Goal: Task Accomplishment & Management: Use online tool/utility

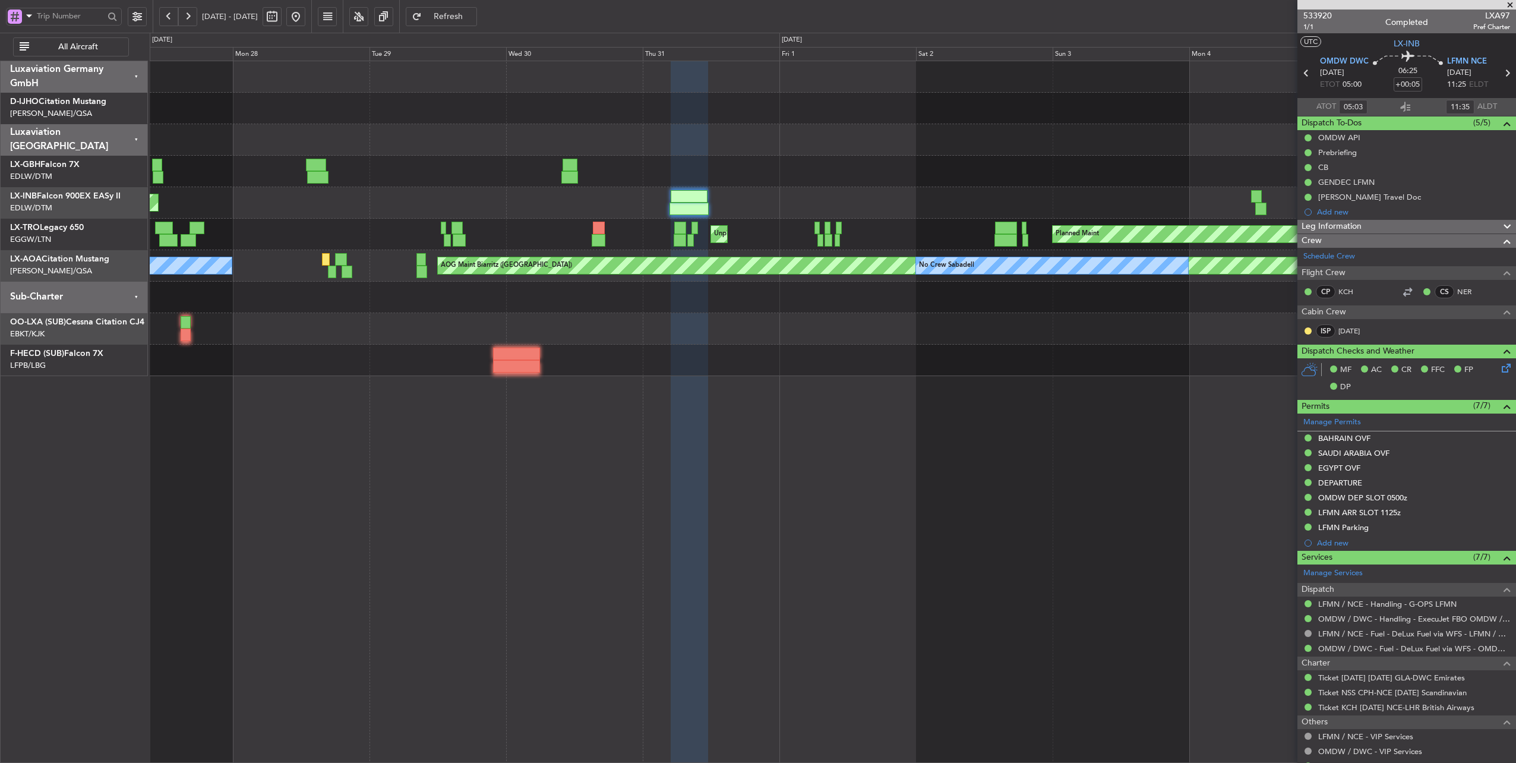
click at [170, 17] on button at bounding box center [168, 16] width 19 height 19
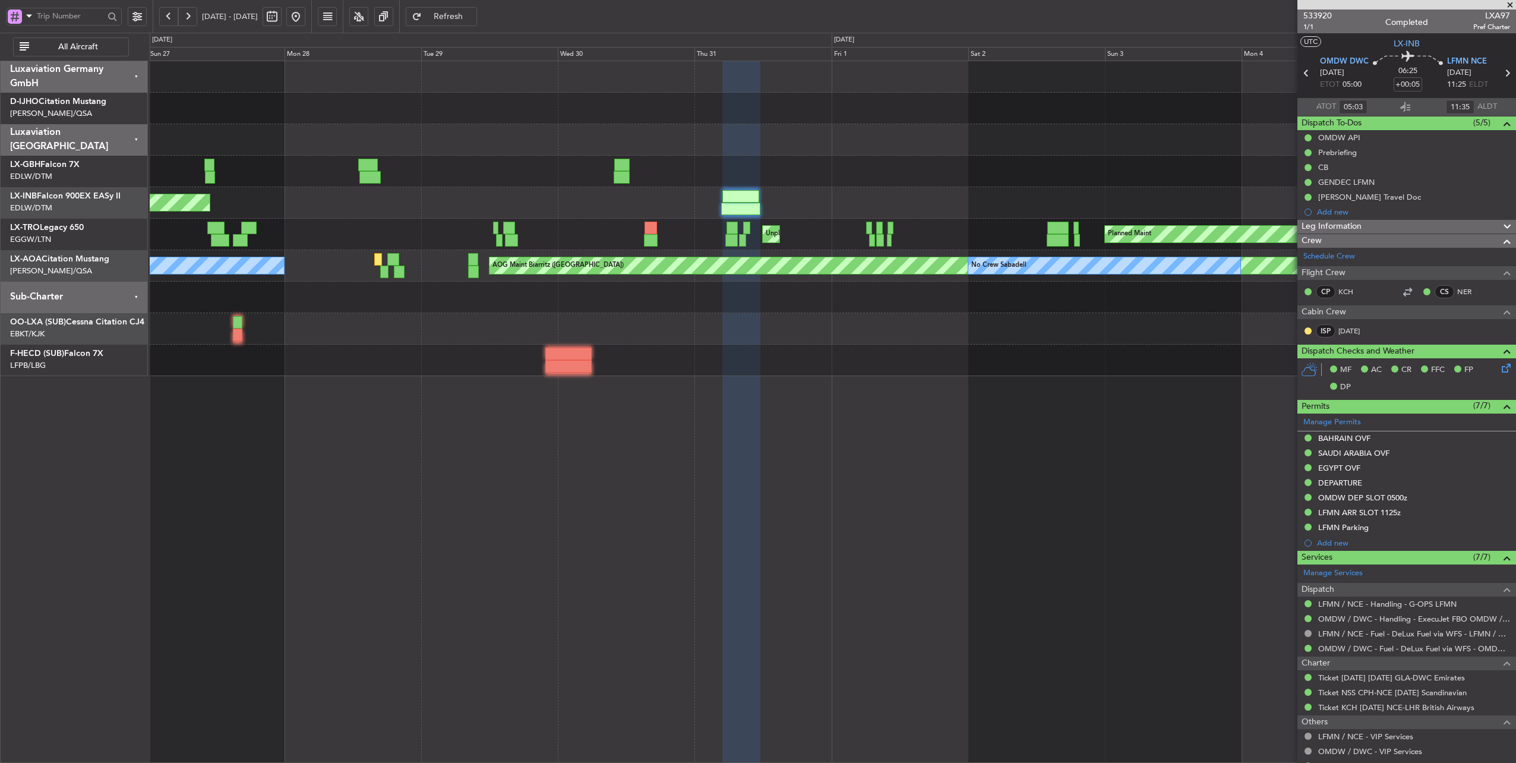
click at [170, 17] on button at bounding box center [168, 16] width 19 height 19
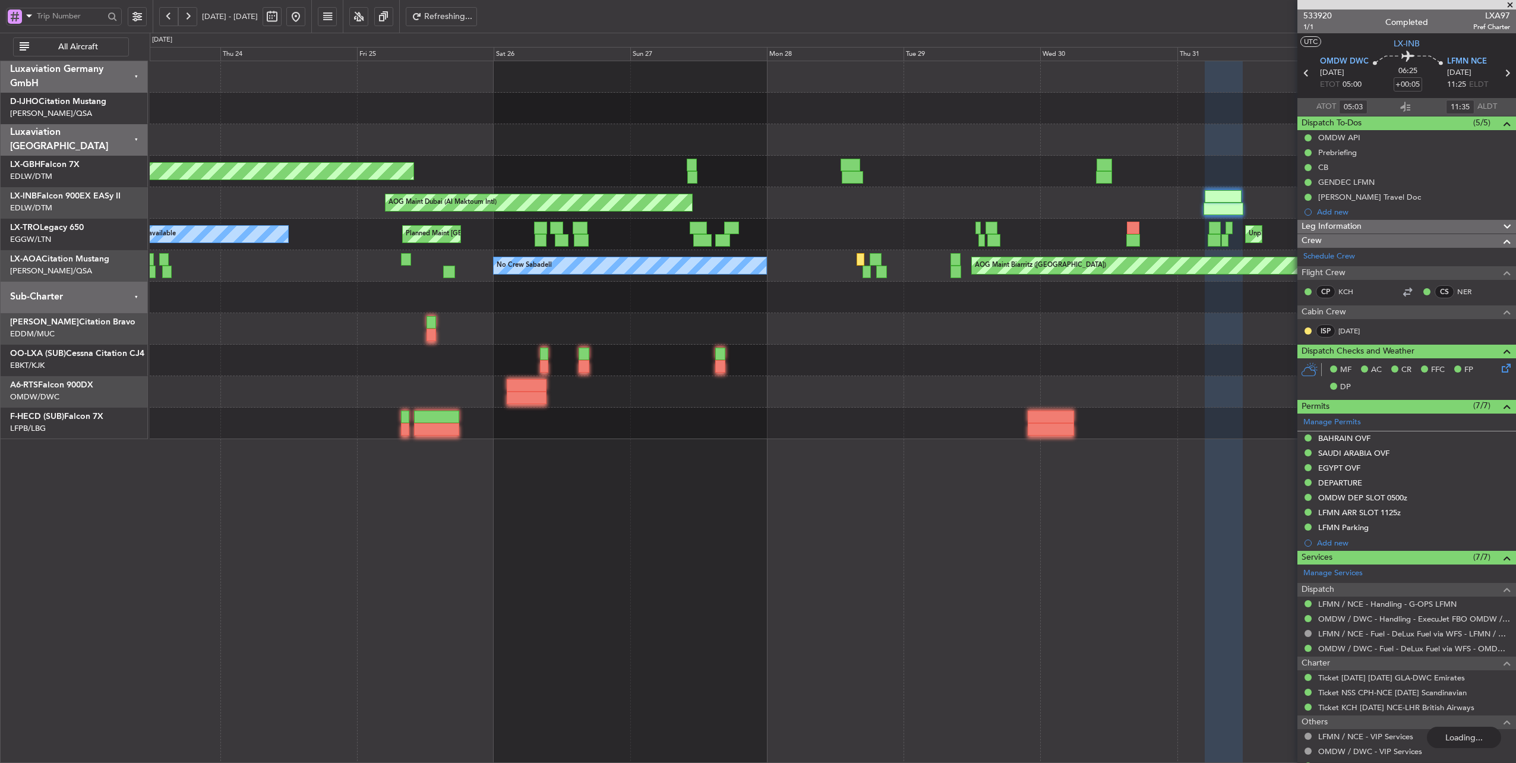
click at [170, 17] on button at bounding box center [168, 16] width 19 height 19
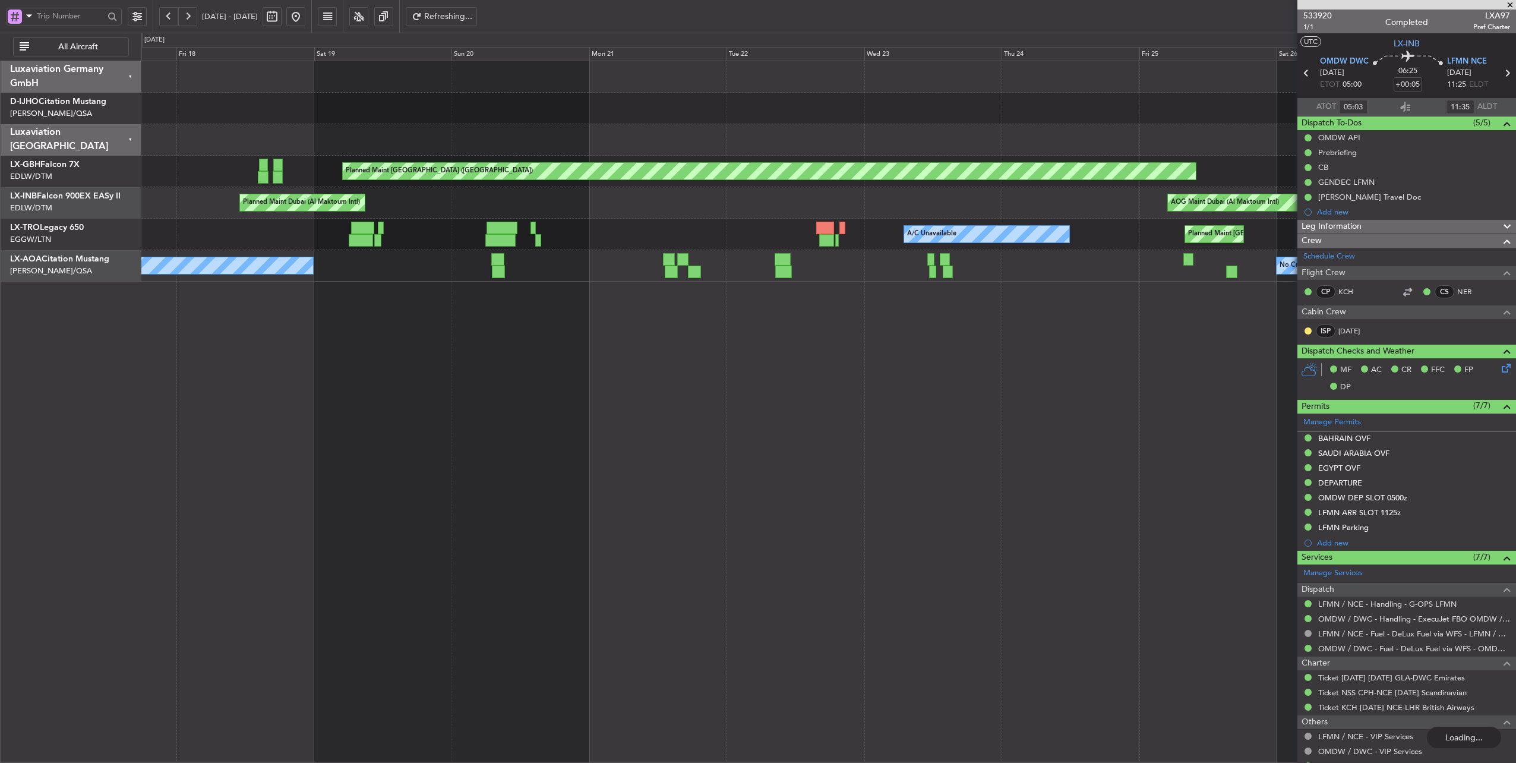
click at [170, 17] on button at bounding box center [168, 16] width 19 height 19
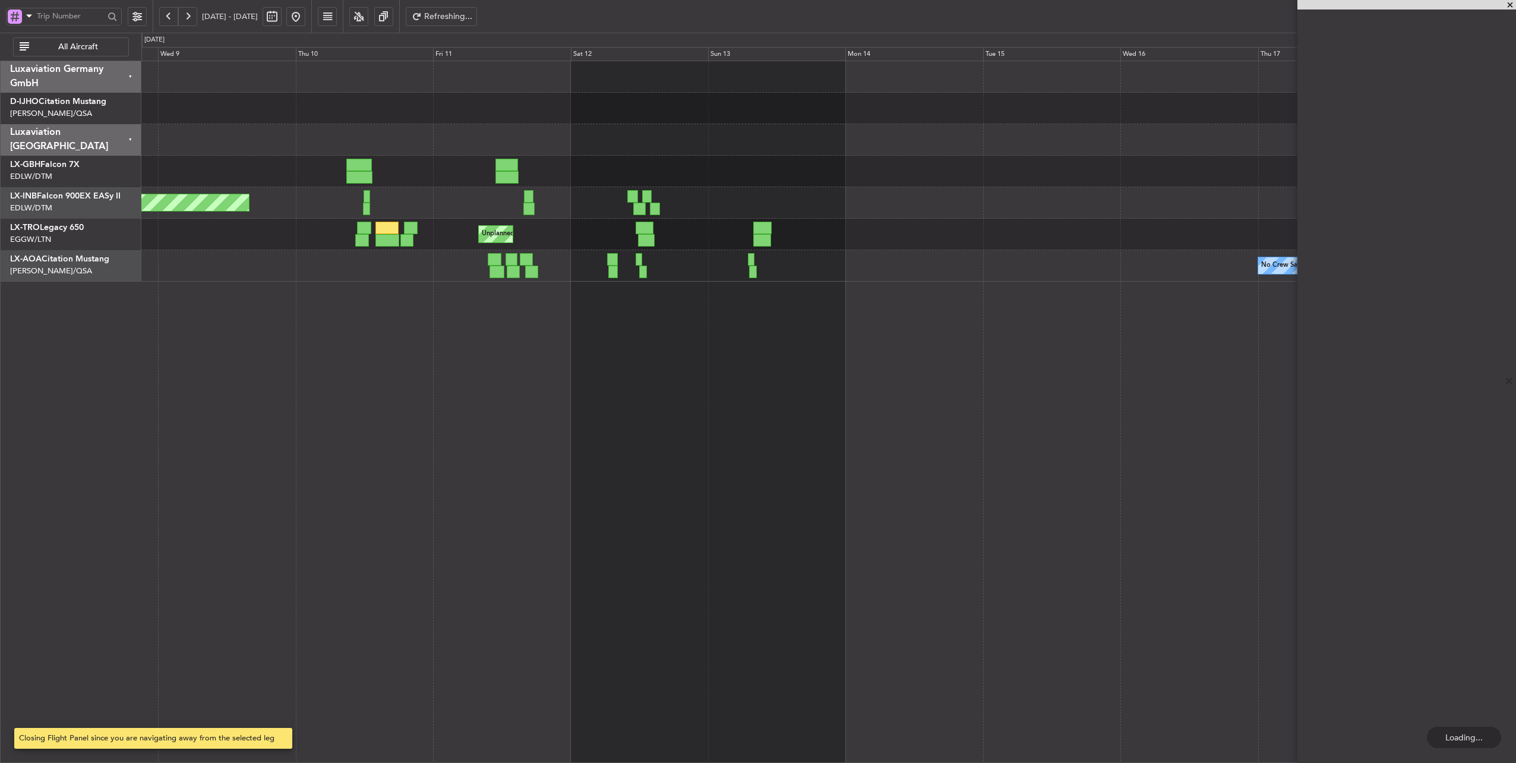
click at [170, 17] on button at bounding box center [168, 16] width 19 height 19
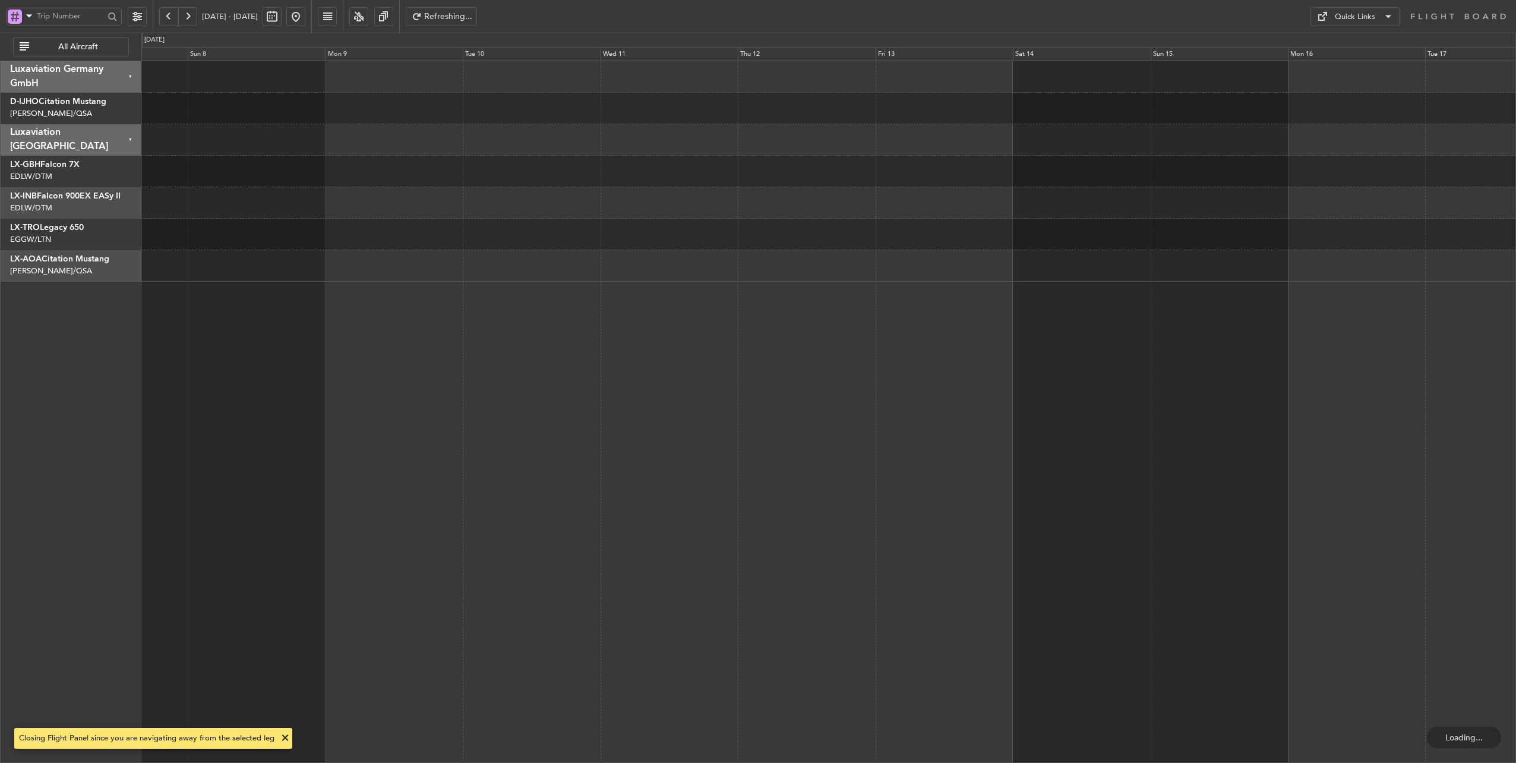
click at [170, 17] on button at bounding box center [168, 16] width 19 height 19
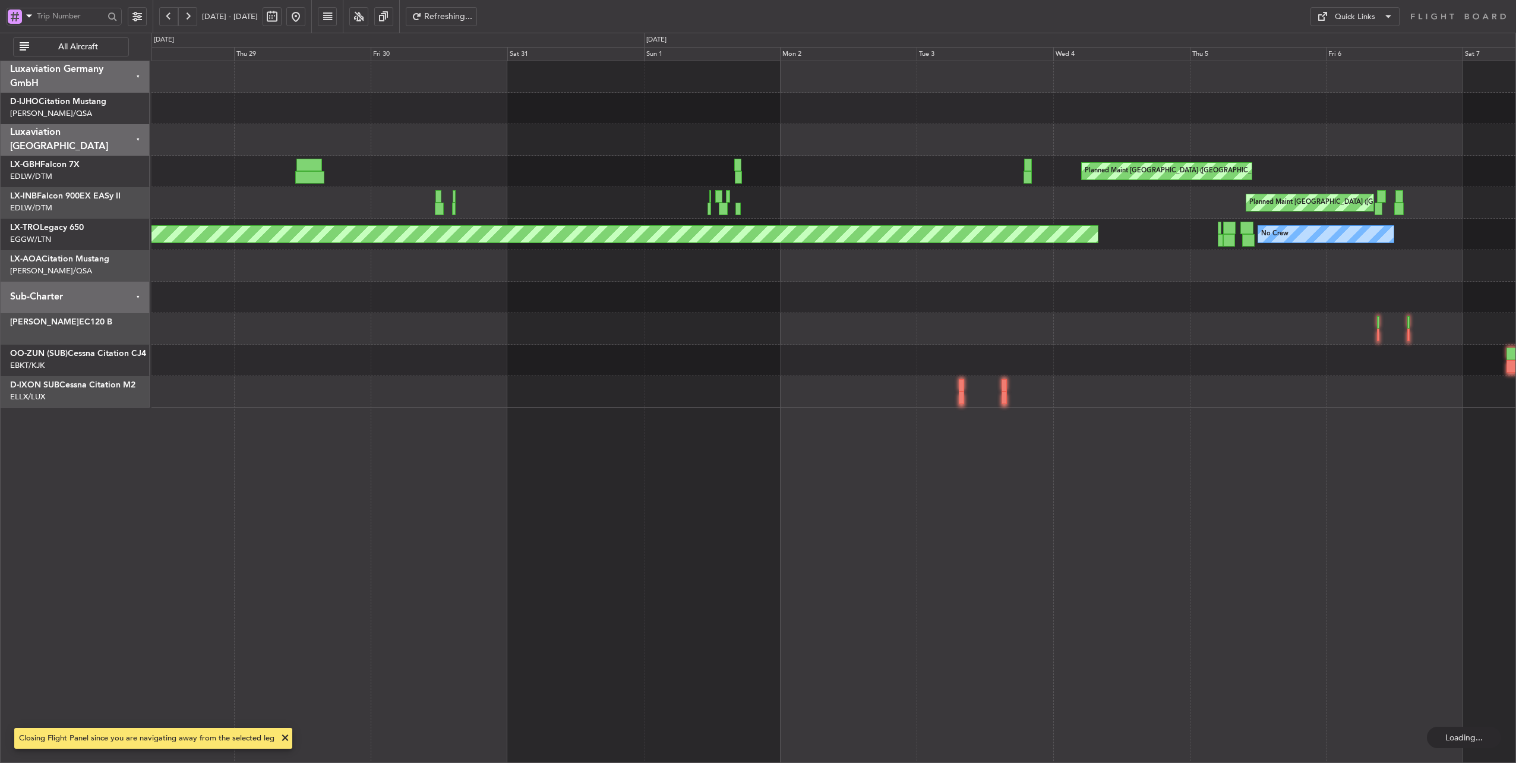
click at [187, 18] on button at bounding box center [187, 16] width 19 height 19
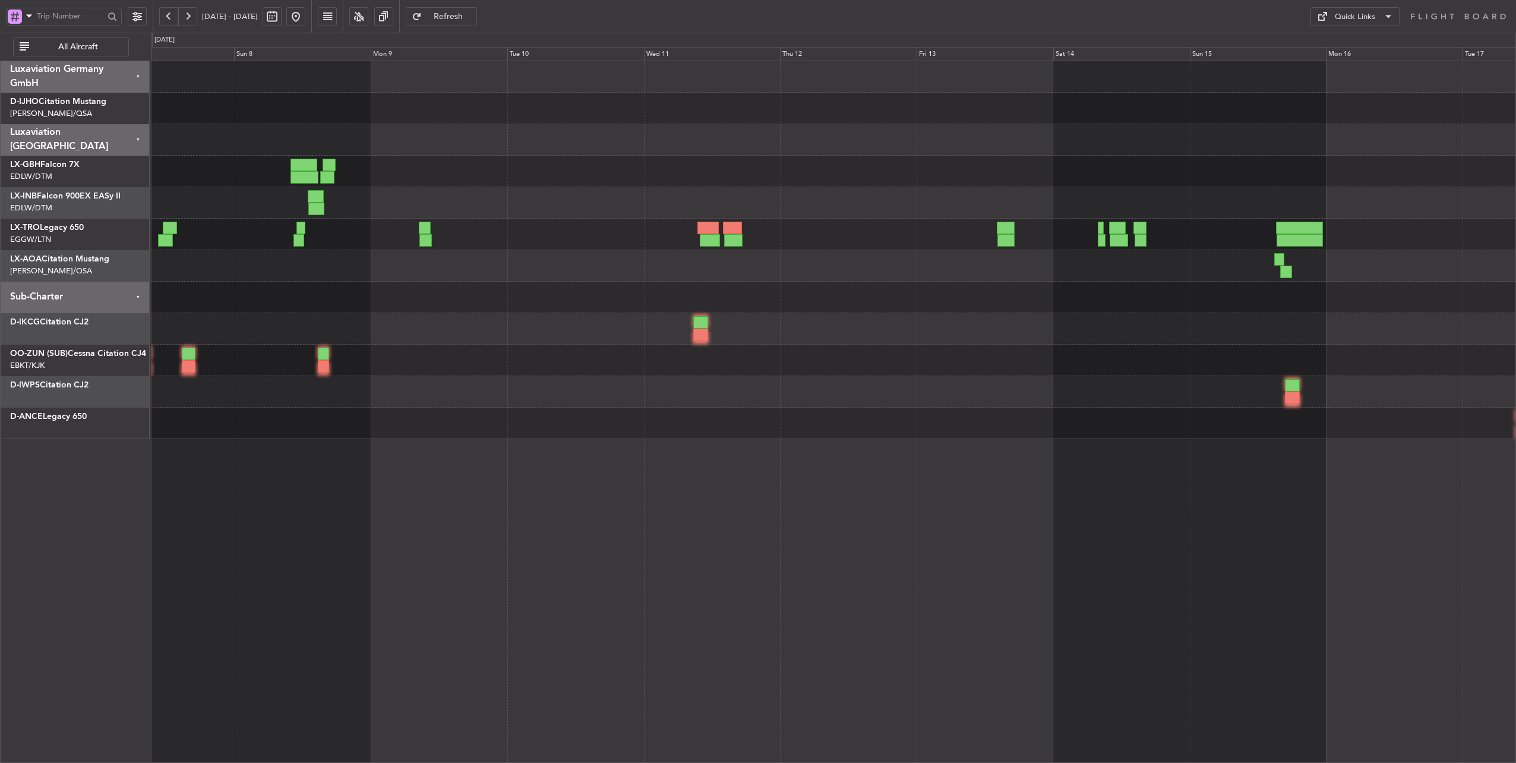
click at [186, 20] on button at bounding box center [187, 16] width 19 height 19
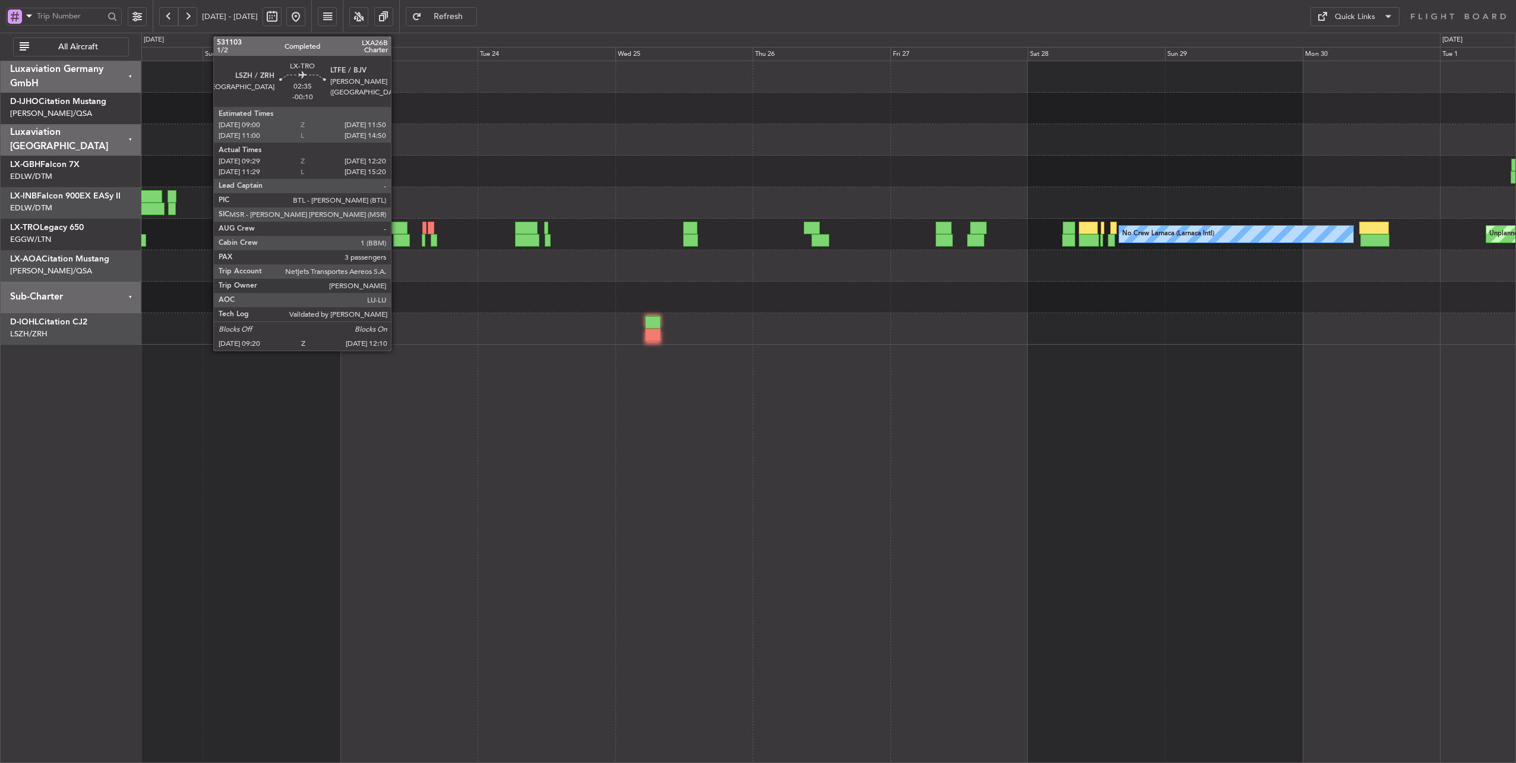
click at [397, 225] on div at bounding box center [399, 228] width 17 height 12
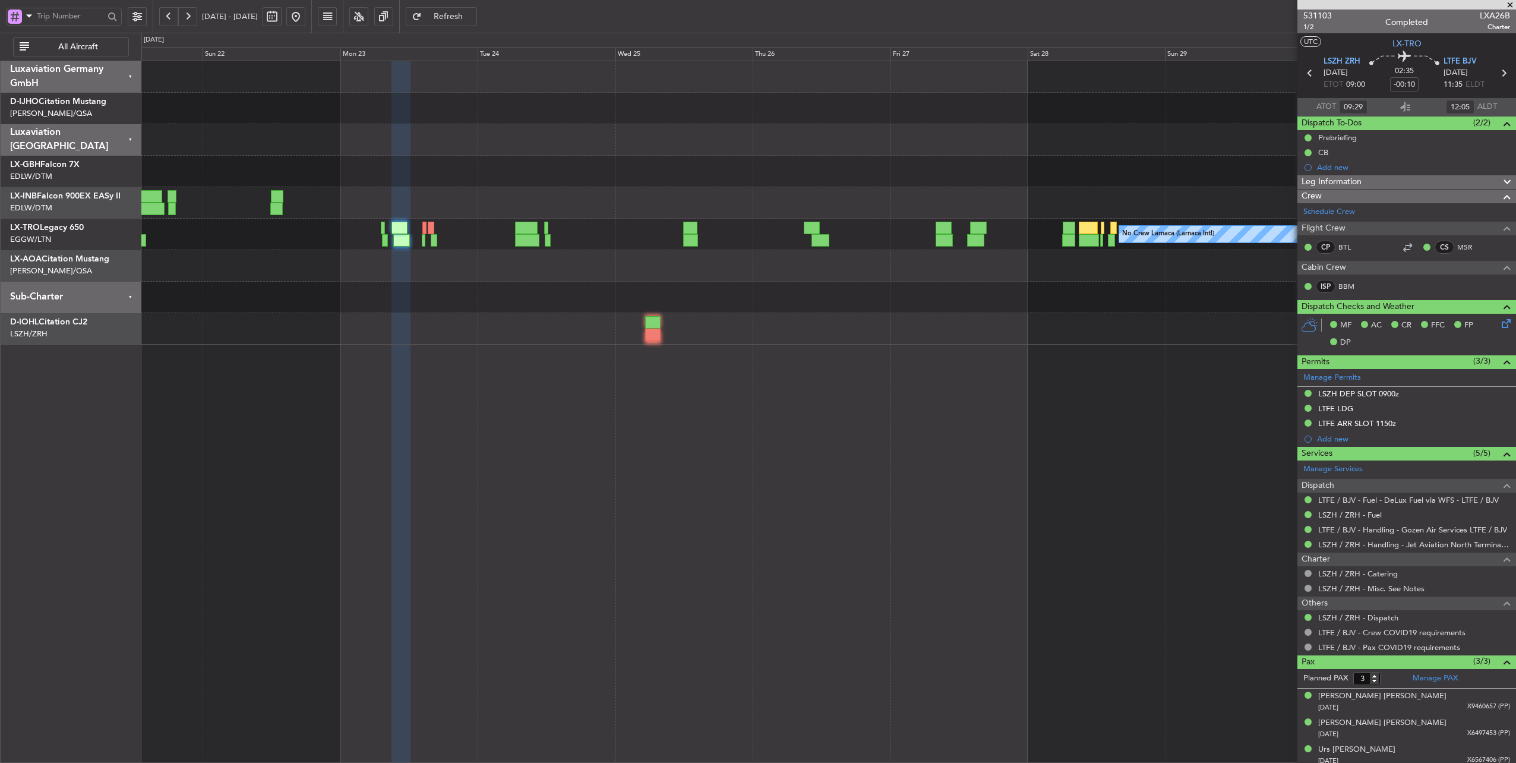
click at [167, 17] on button at bounding box center [168, 16] width 19 height 19
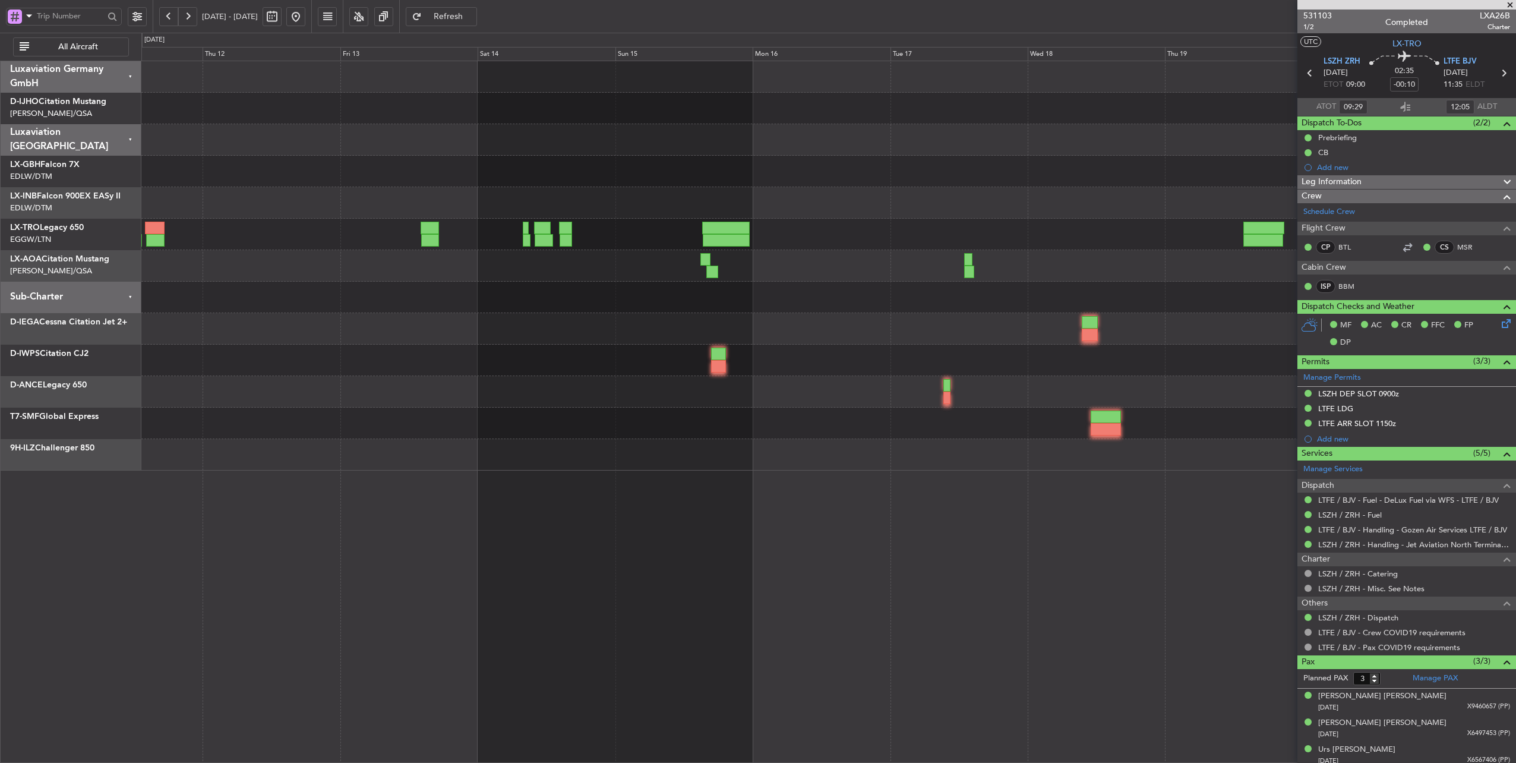
click at [167, 17] on button at bounding box center [168, 16] width 19 height 19
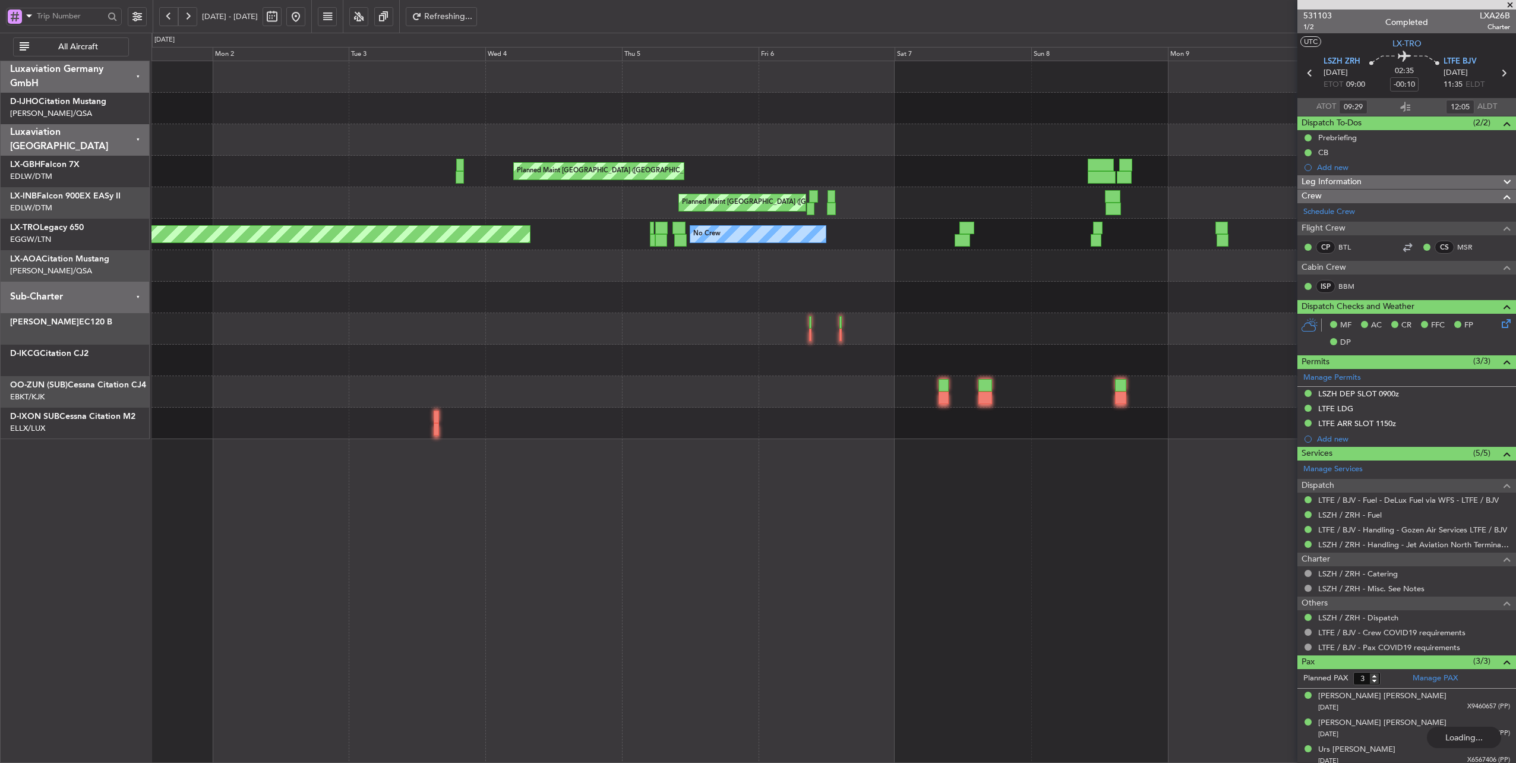
click at [187, 19] on button at bounding box center [187, 16] width 19 height 19
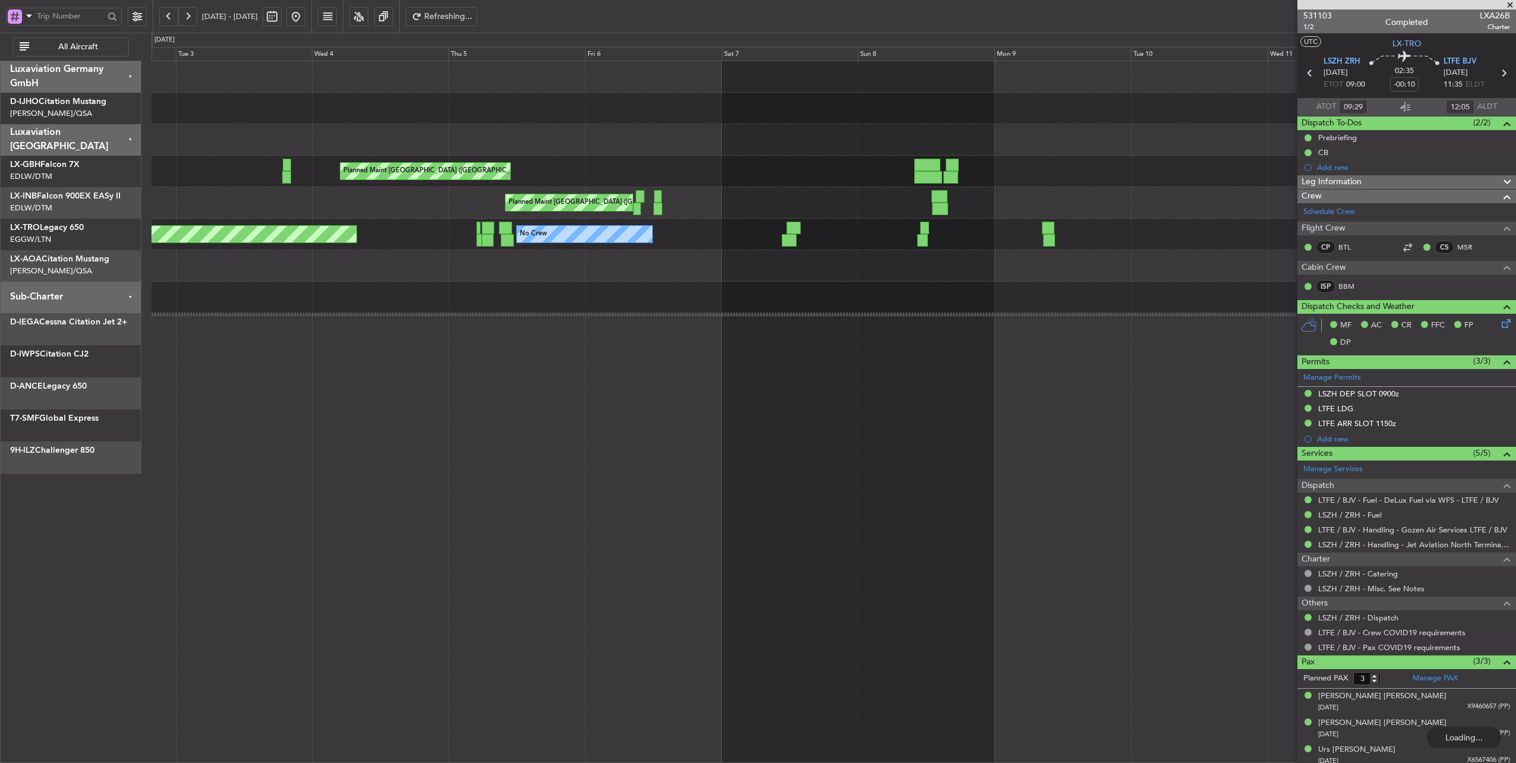
click at [187, 19] on button at bounding box center [187, 16] width 19 height 19
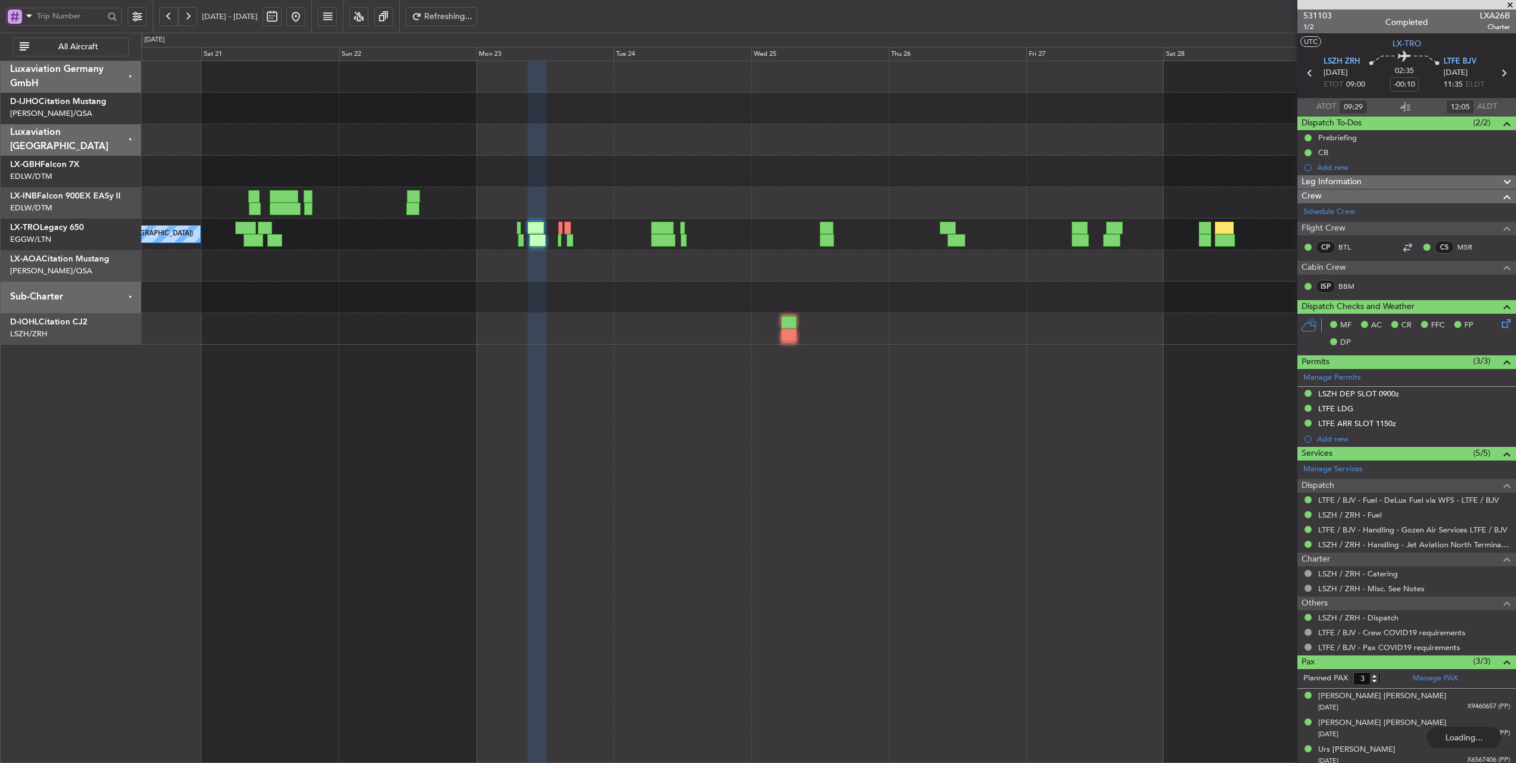
click at [187, 19] on button at bounding box center [187, 16] width 19 height 19
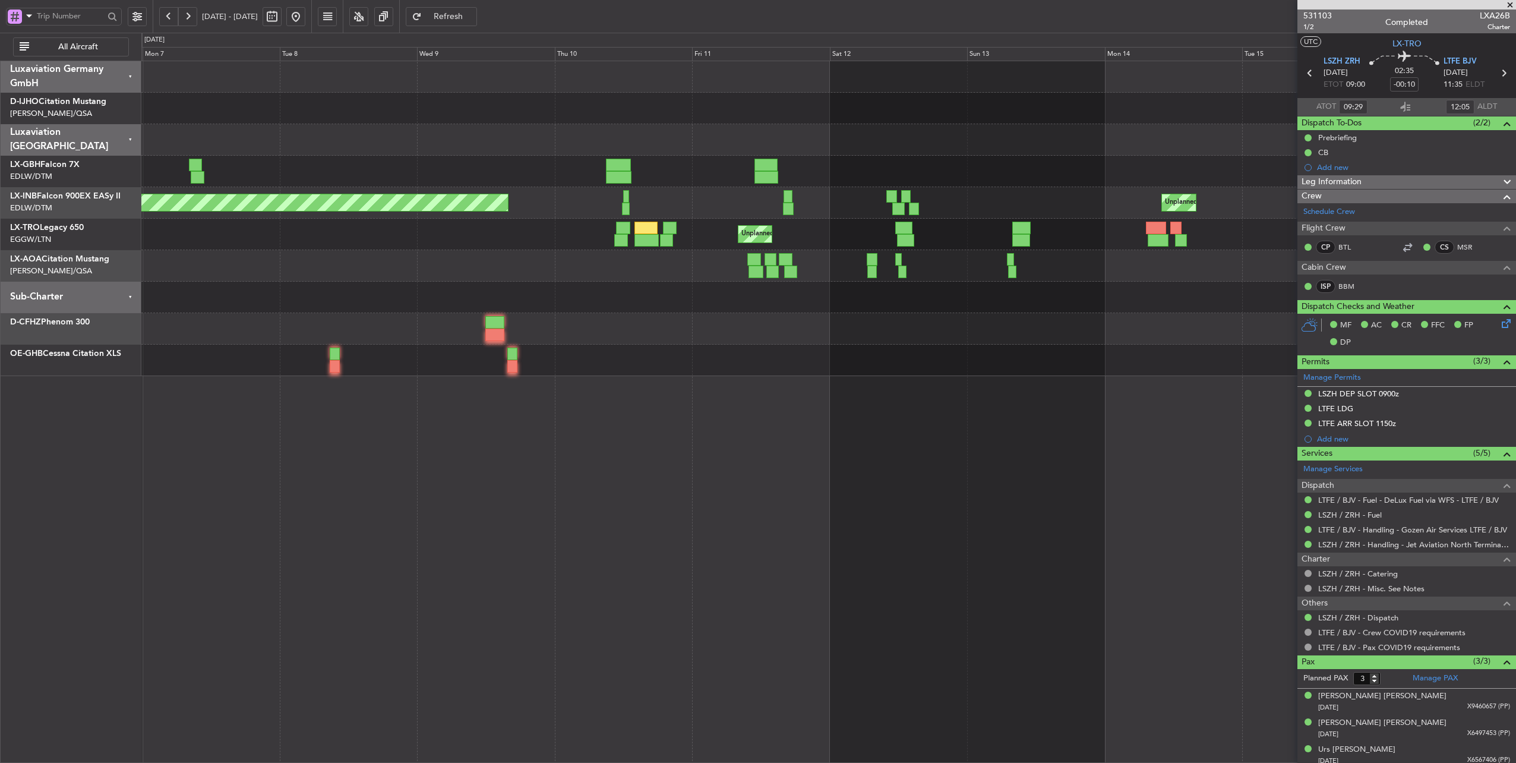
click at [305, 14] on button at bounding box center [295, 16] width 19 height 19
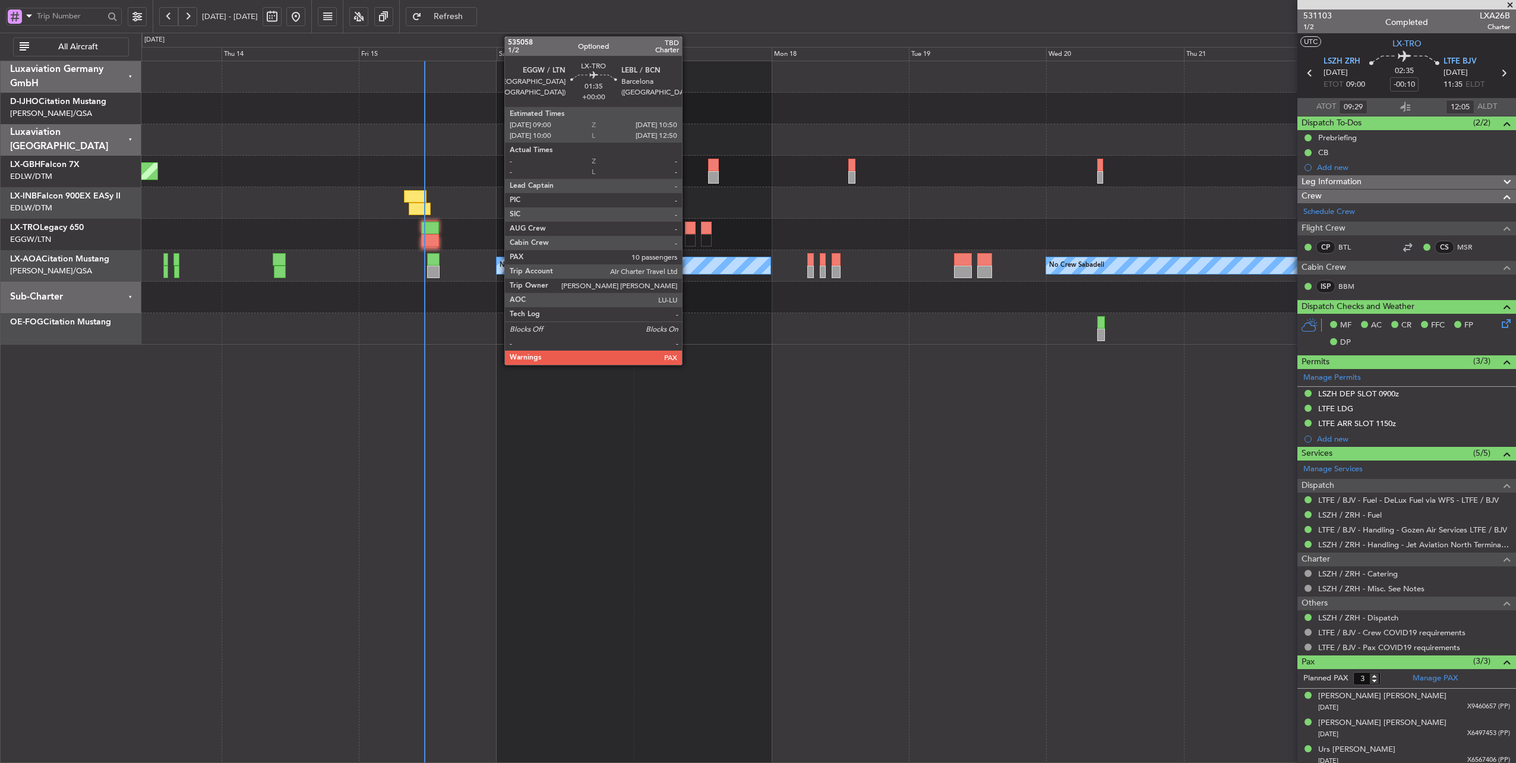
click at [688, 231] on div at bounding box center [690, 228] width 11 height 12
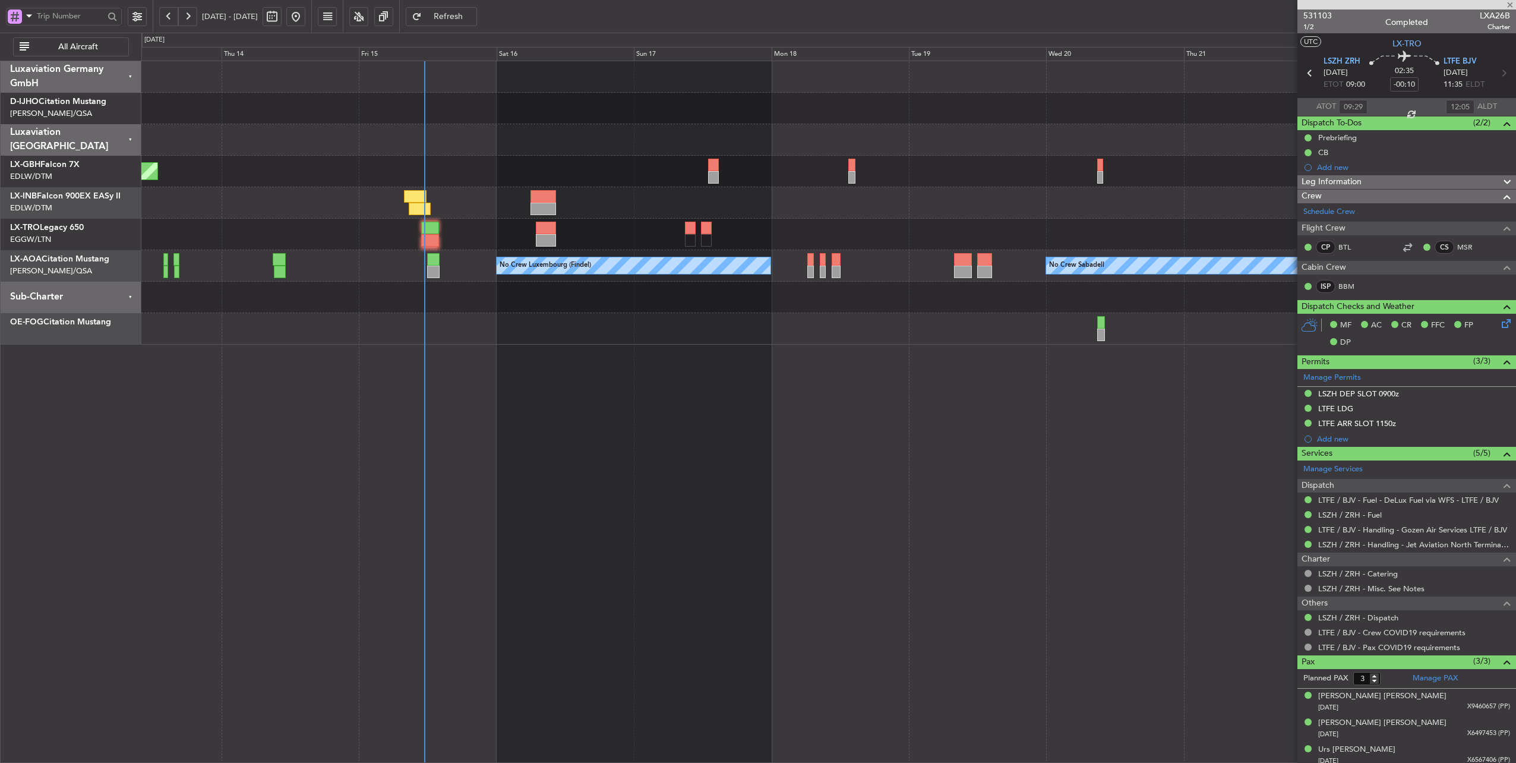
type input "10"
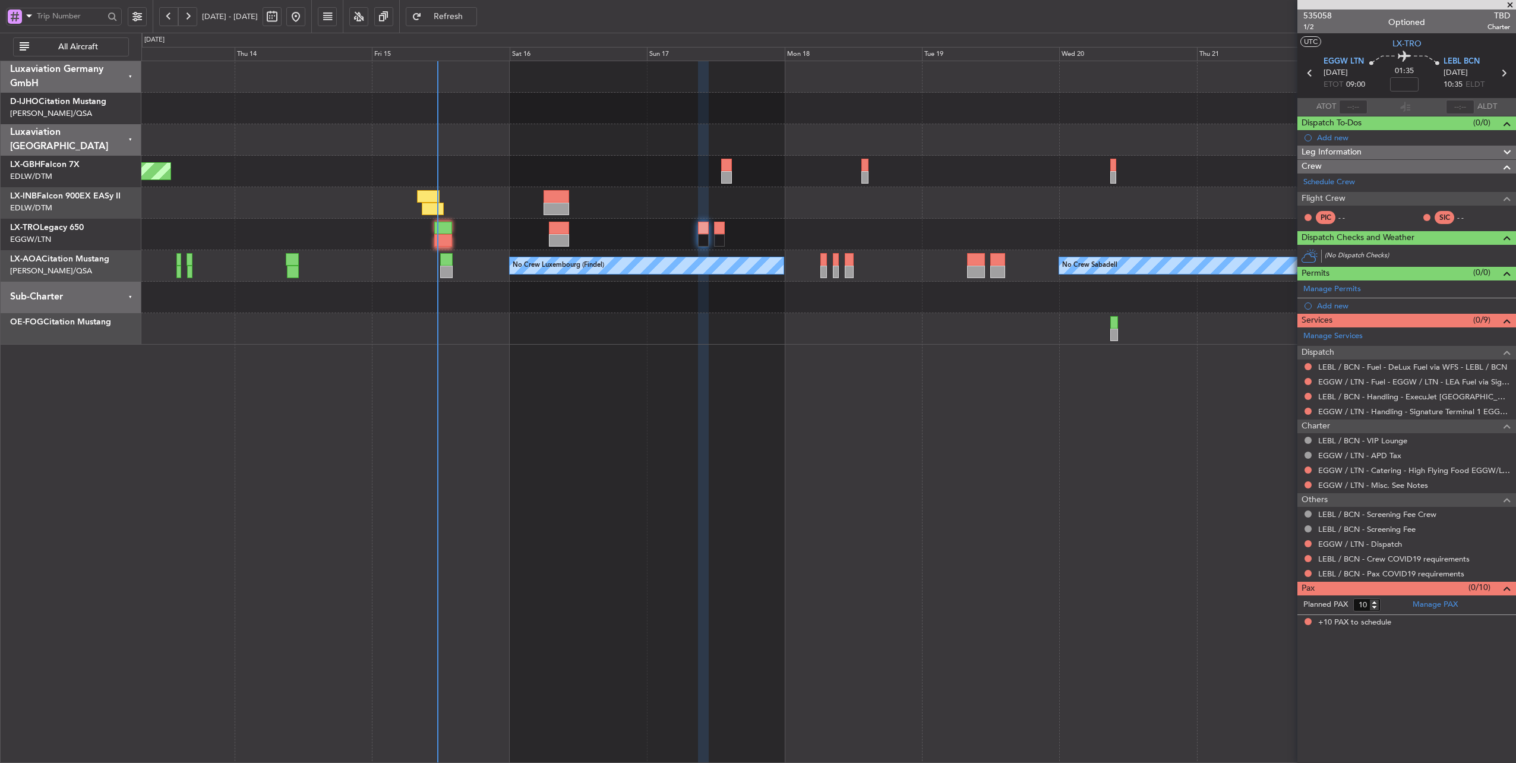
click at [217, 145] on div at bounding box center [828, 139] width 1375 height 31
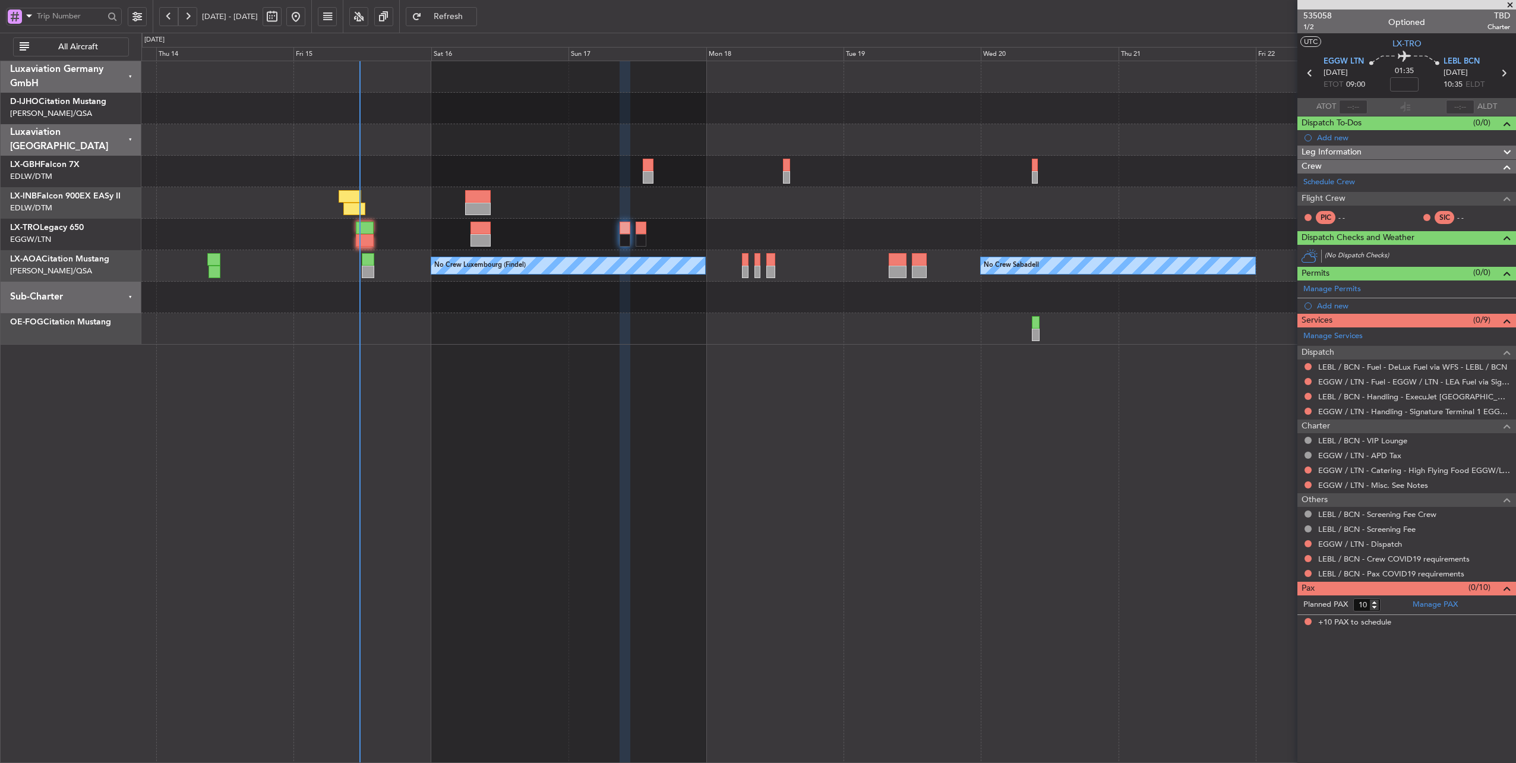
click at [695, 184] on div "Planned Maint Nice ([GEOGRAPHIC_DATA])" at bounding box center [828, 171] width 1375 height 31
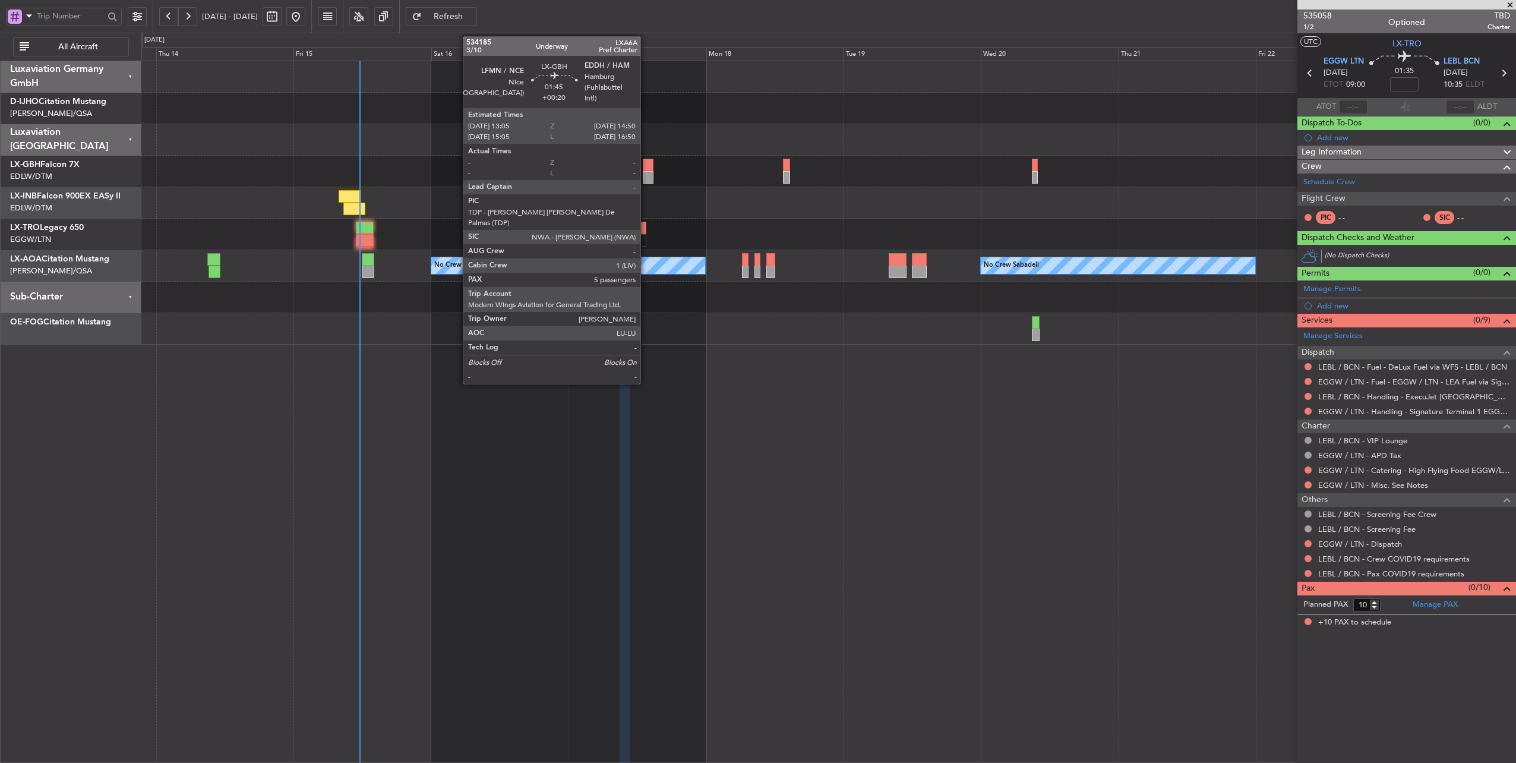
click at [646, 164] on div at bounding box center [648, 165] width 10 height 12
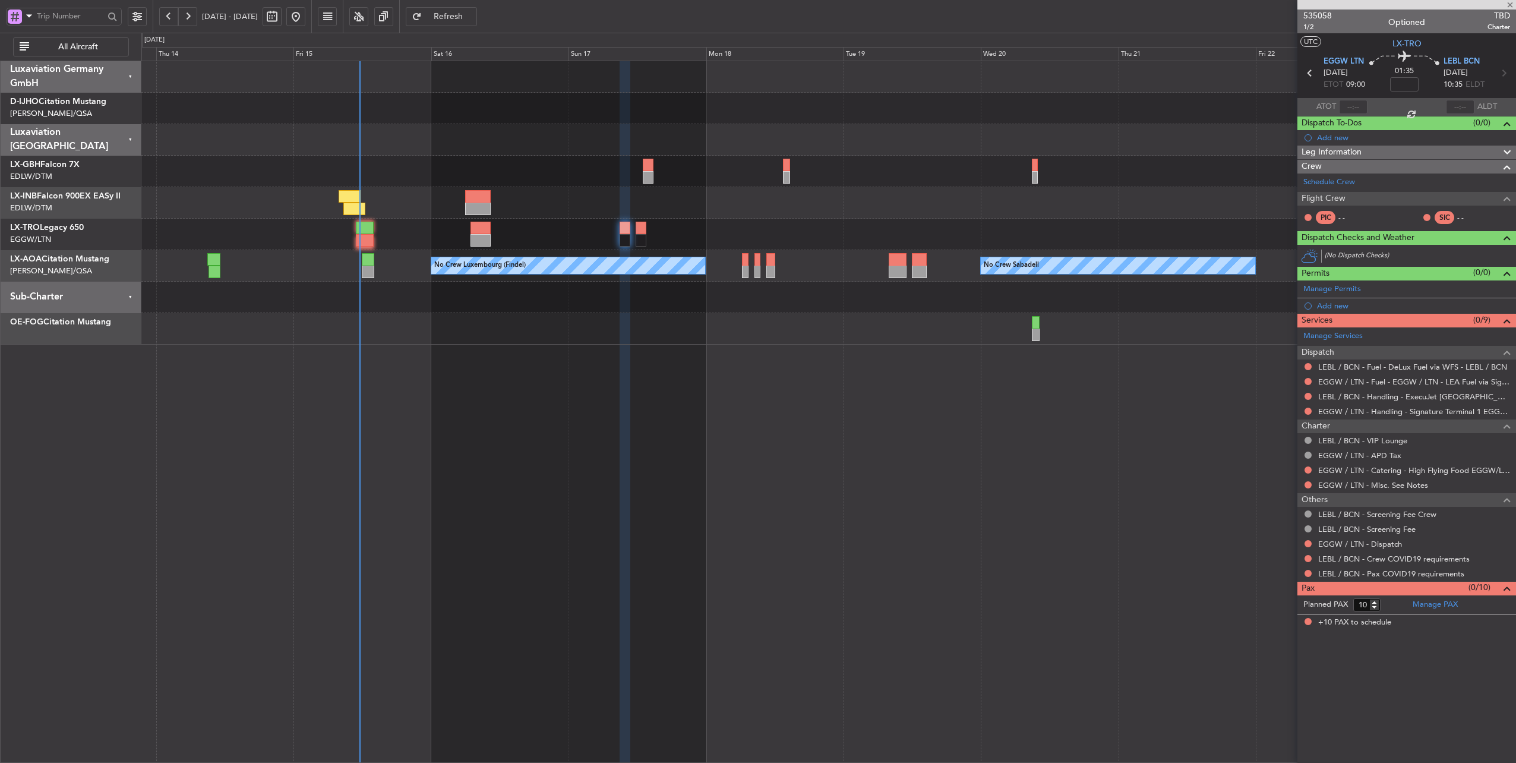
type input "+00:20"
type input "5"
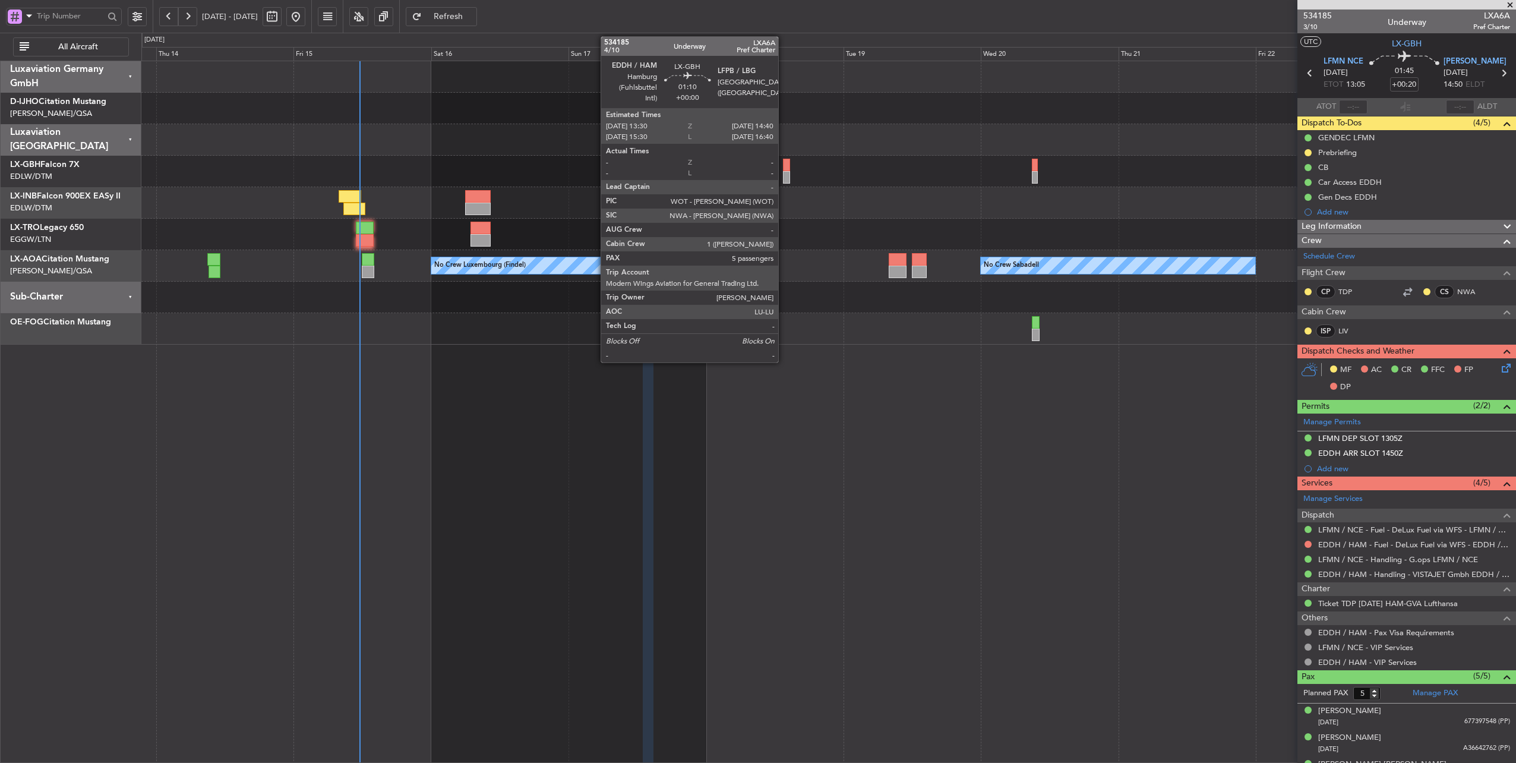
click at [784, 162] on div at bounding box center [786, 165] width 7 height 12
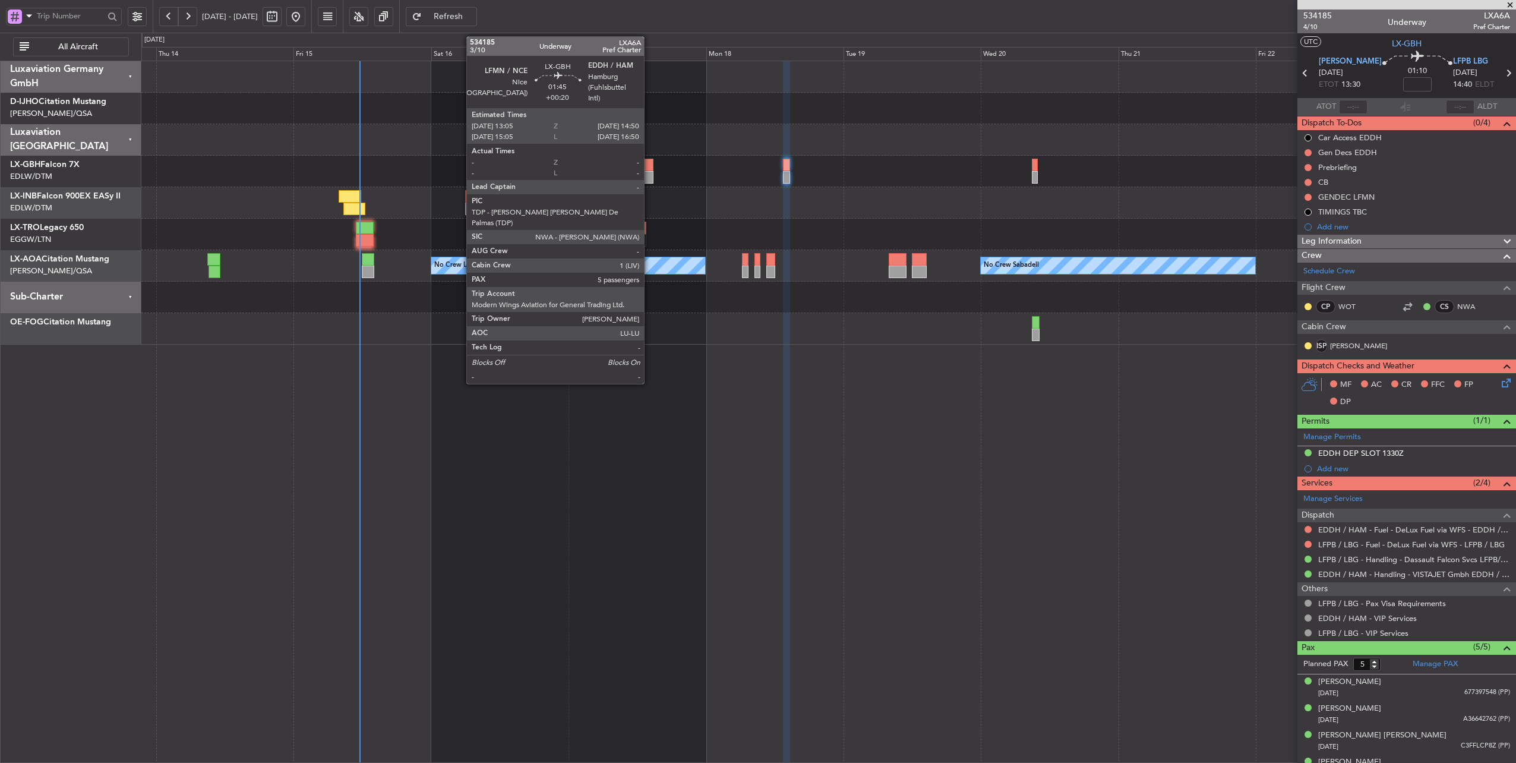
click at [650, 164] on div at bounding box center [648, 165] width 10 height 12
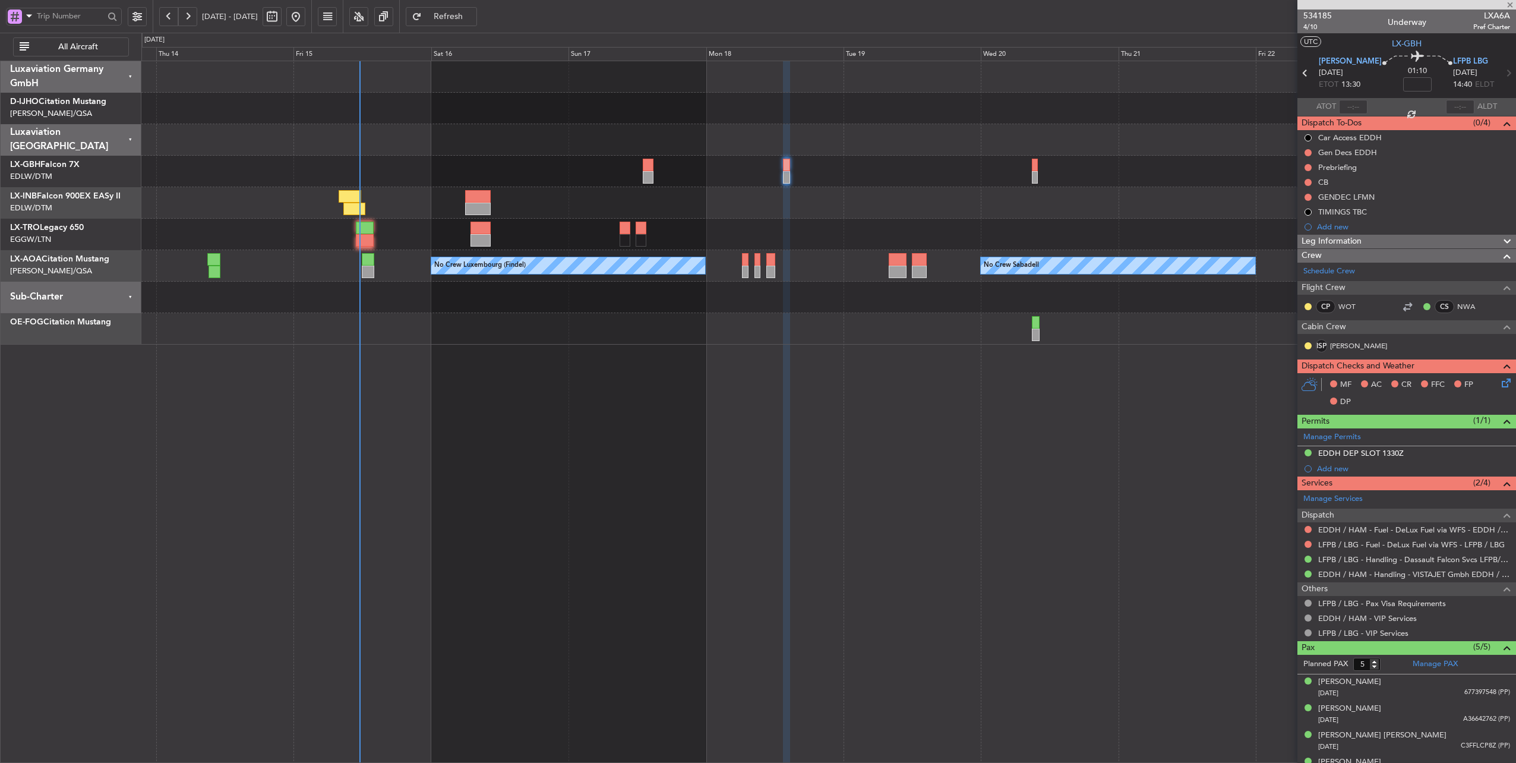
type input "+00:20"
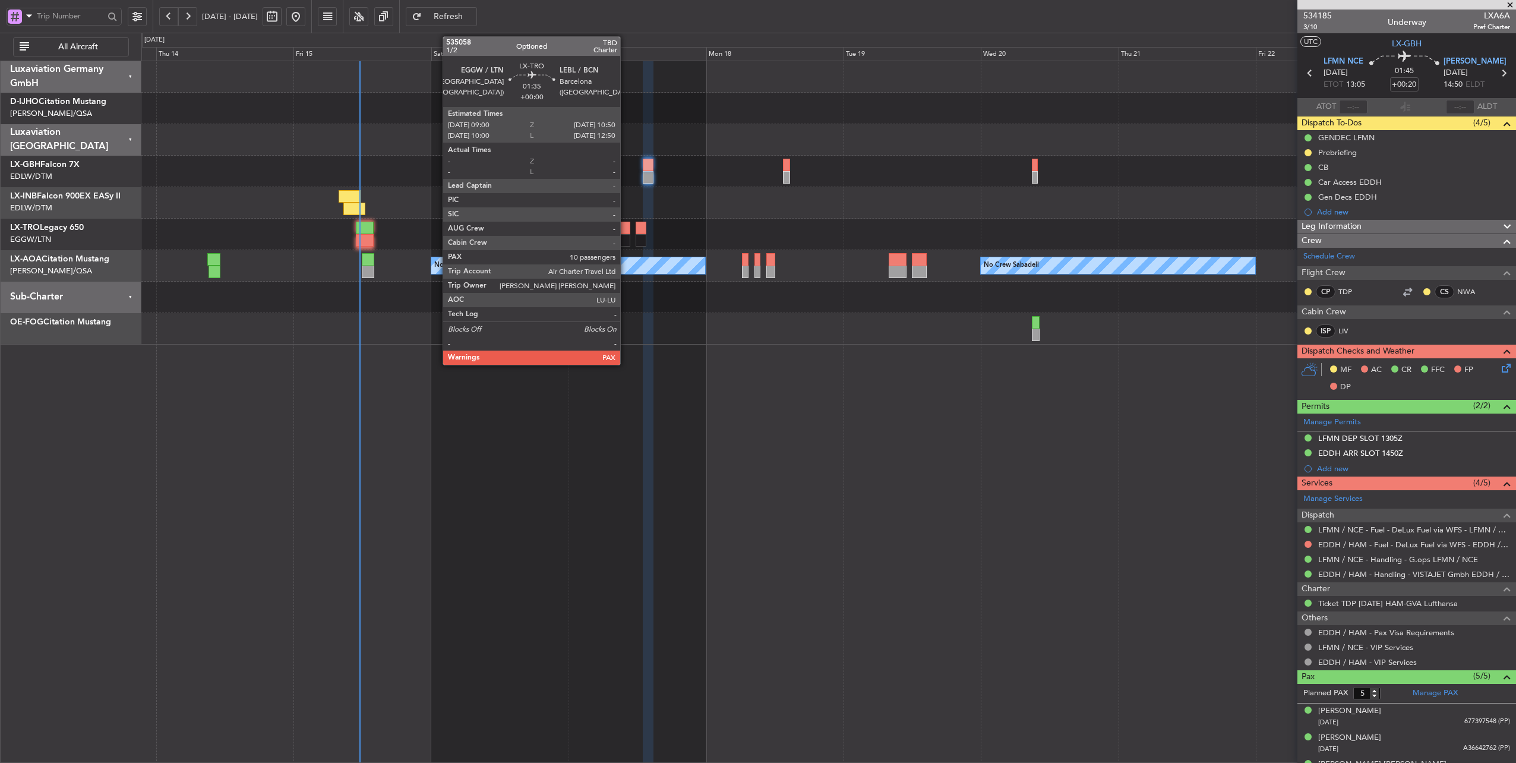
click at [626, 226] on div at bounding box center [625, 228] width 11 height 12
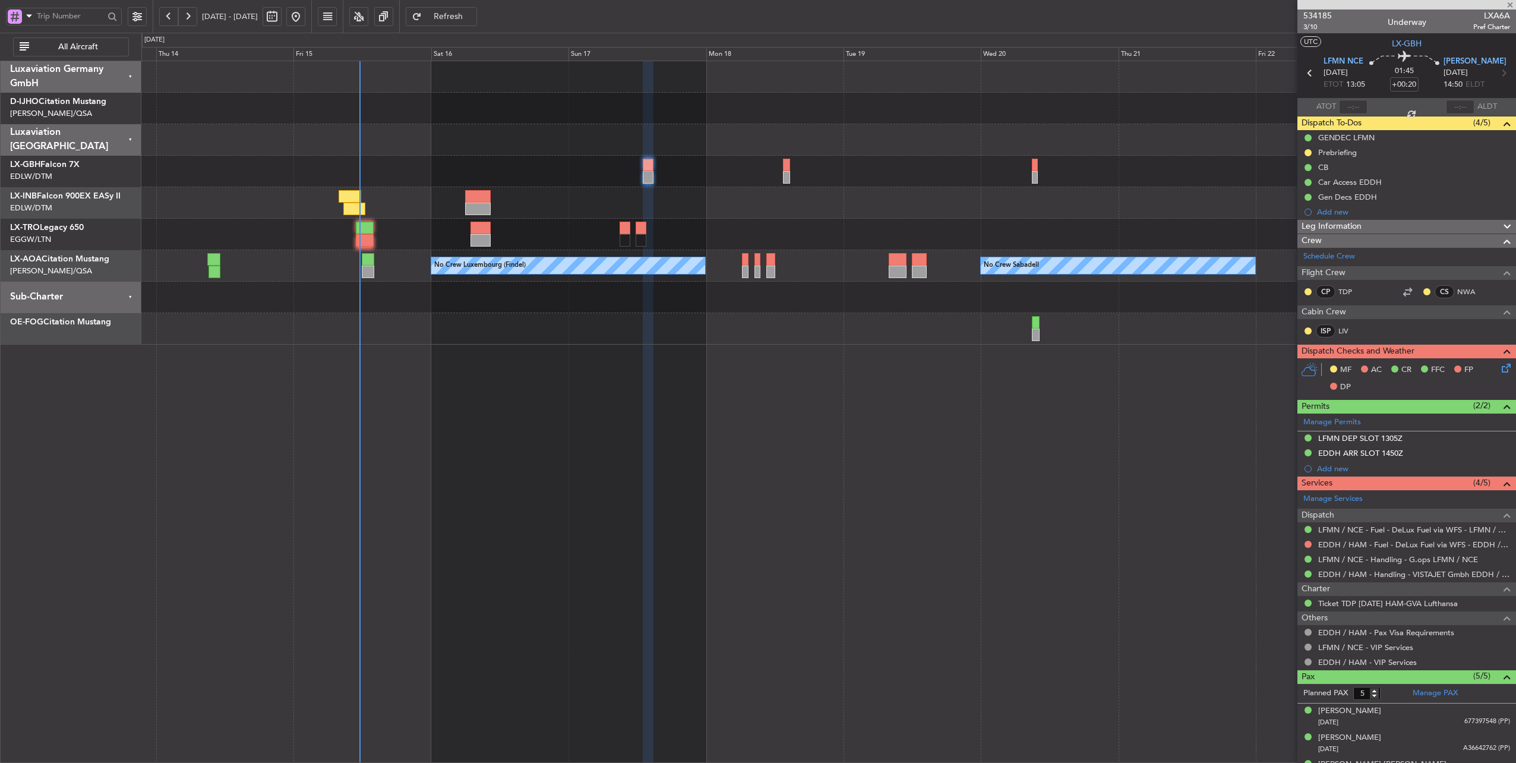
type input "10"
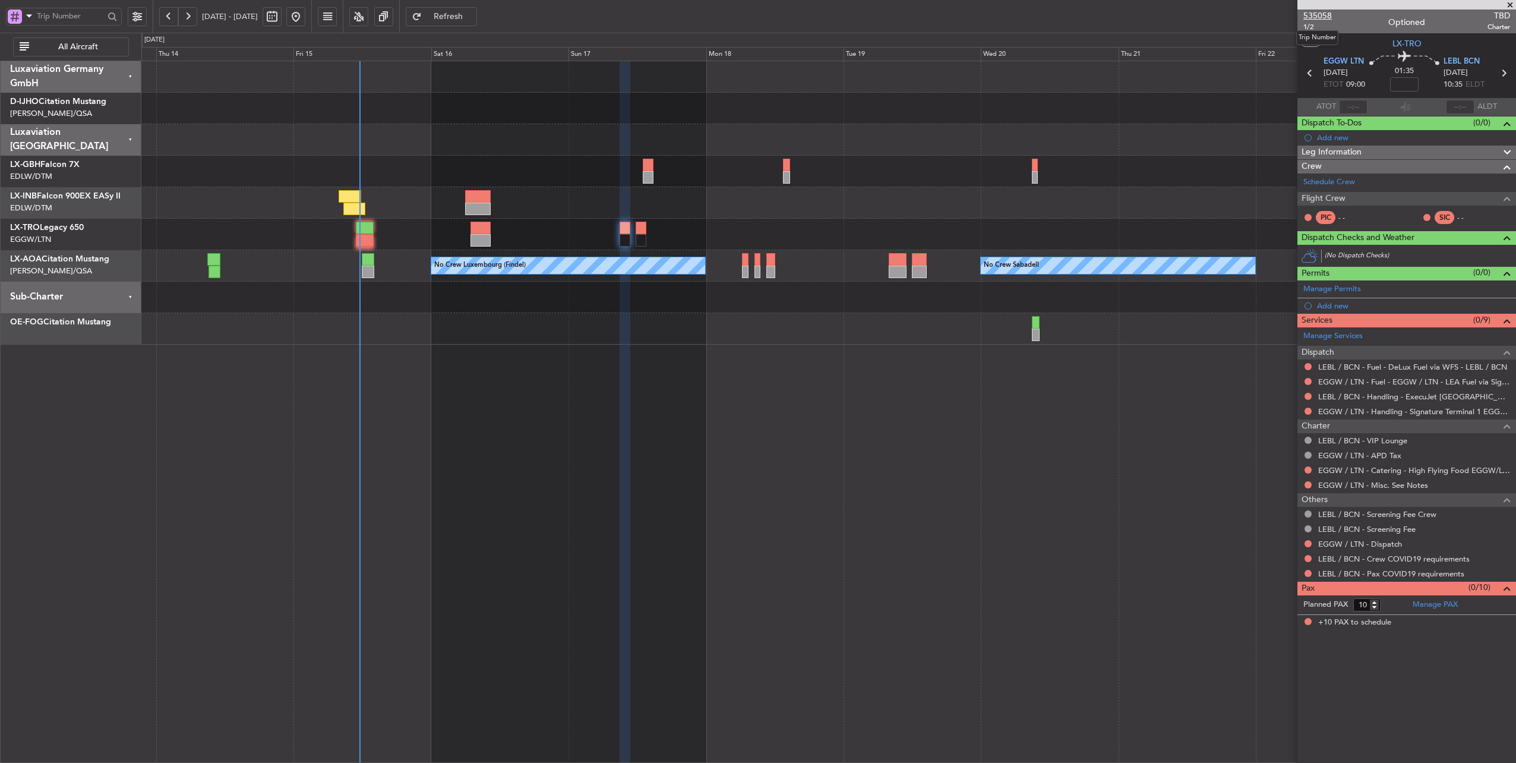
click at [1320, 14] on span "535058" at bounding box center [1317, 16] width 29 height 12
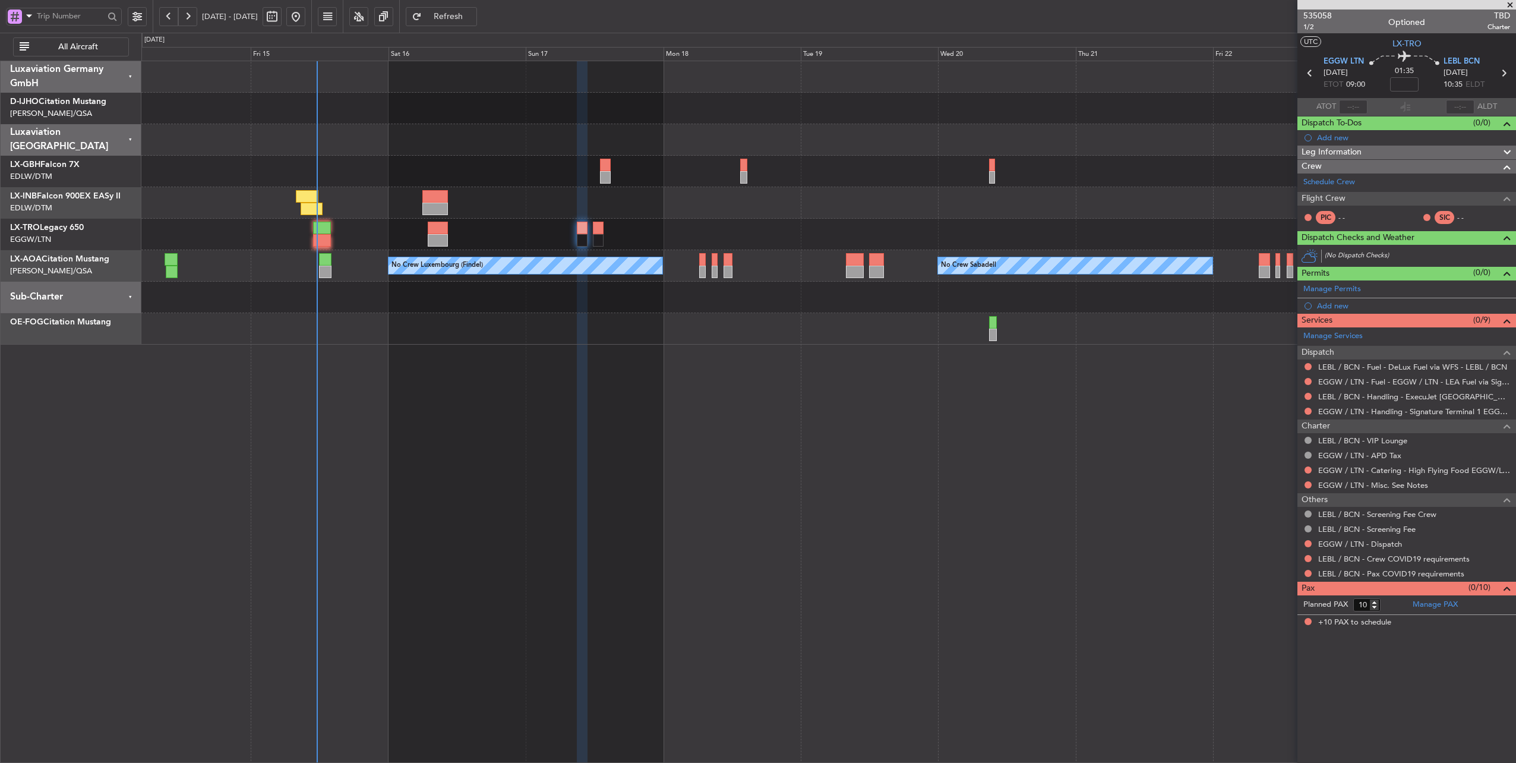
click at [627, 201] on div at bounding box center [828, 202] width 1375 height 31
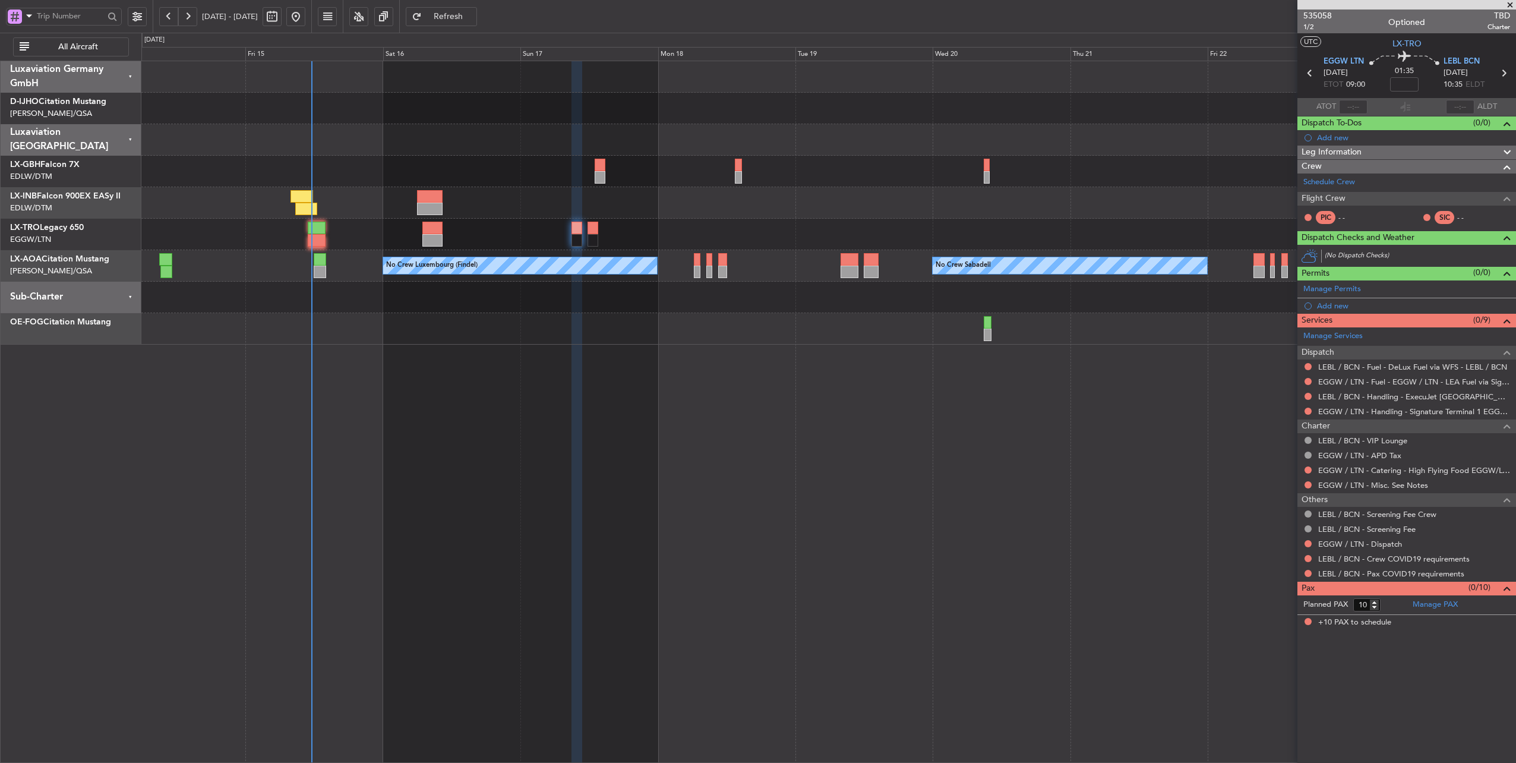
click at [556, 198] on div at bounding box center [828, 202] width 1375 height 31
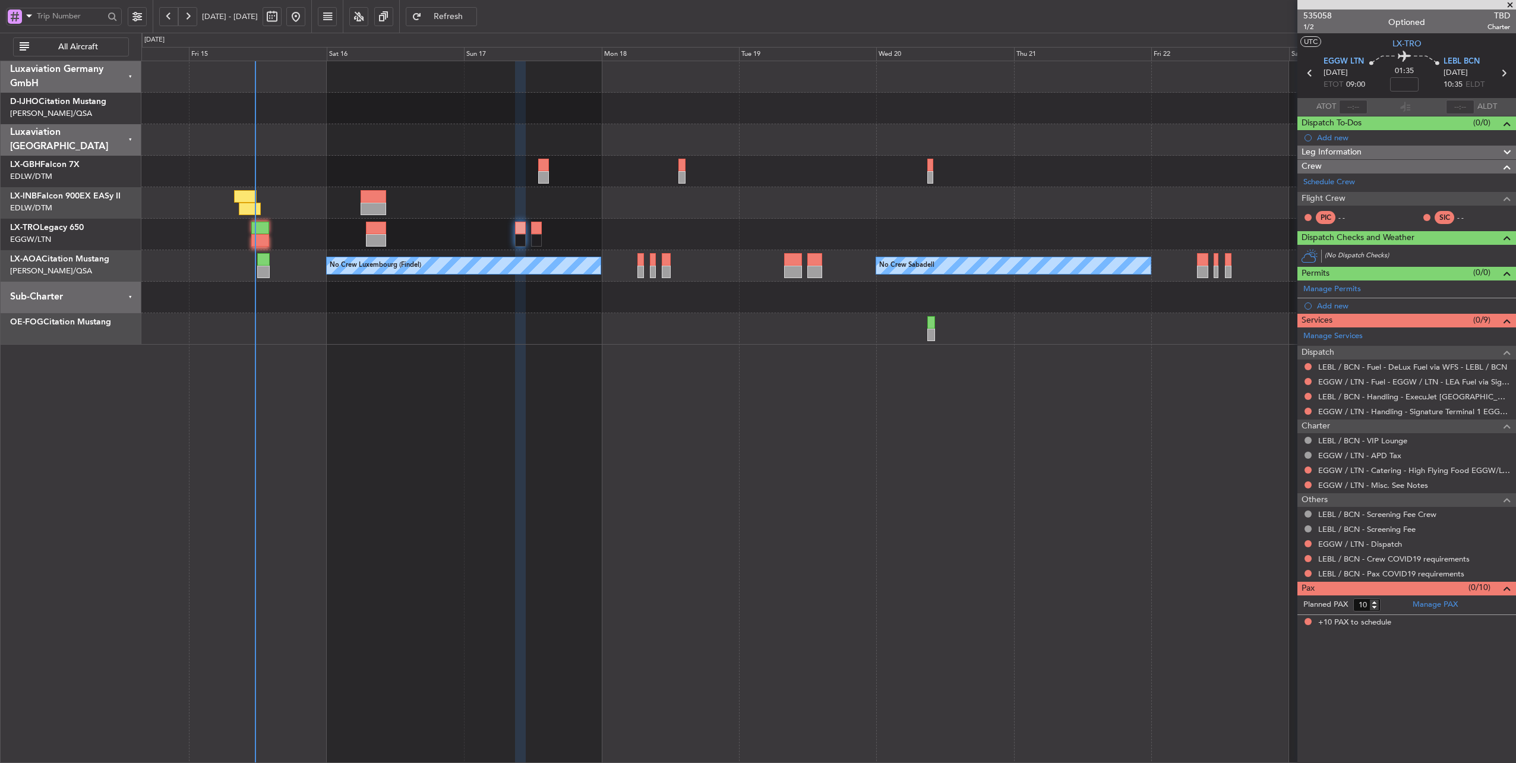
click at [442, 241] on div "Unplanned Maint [GEOGRAPHIC_DATA] ([GEOGRAPHIC_DATA])" at bounding box center [828, 234] width 1375 height 31
click at [574, 232] on div "Unplanned Maint [GEOGRAPHIC_DATA] ([GEOGRAPHIC_DATA])" at bounding box center [828, 234] width 1375 height 31
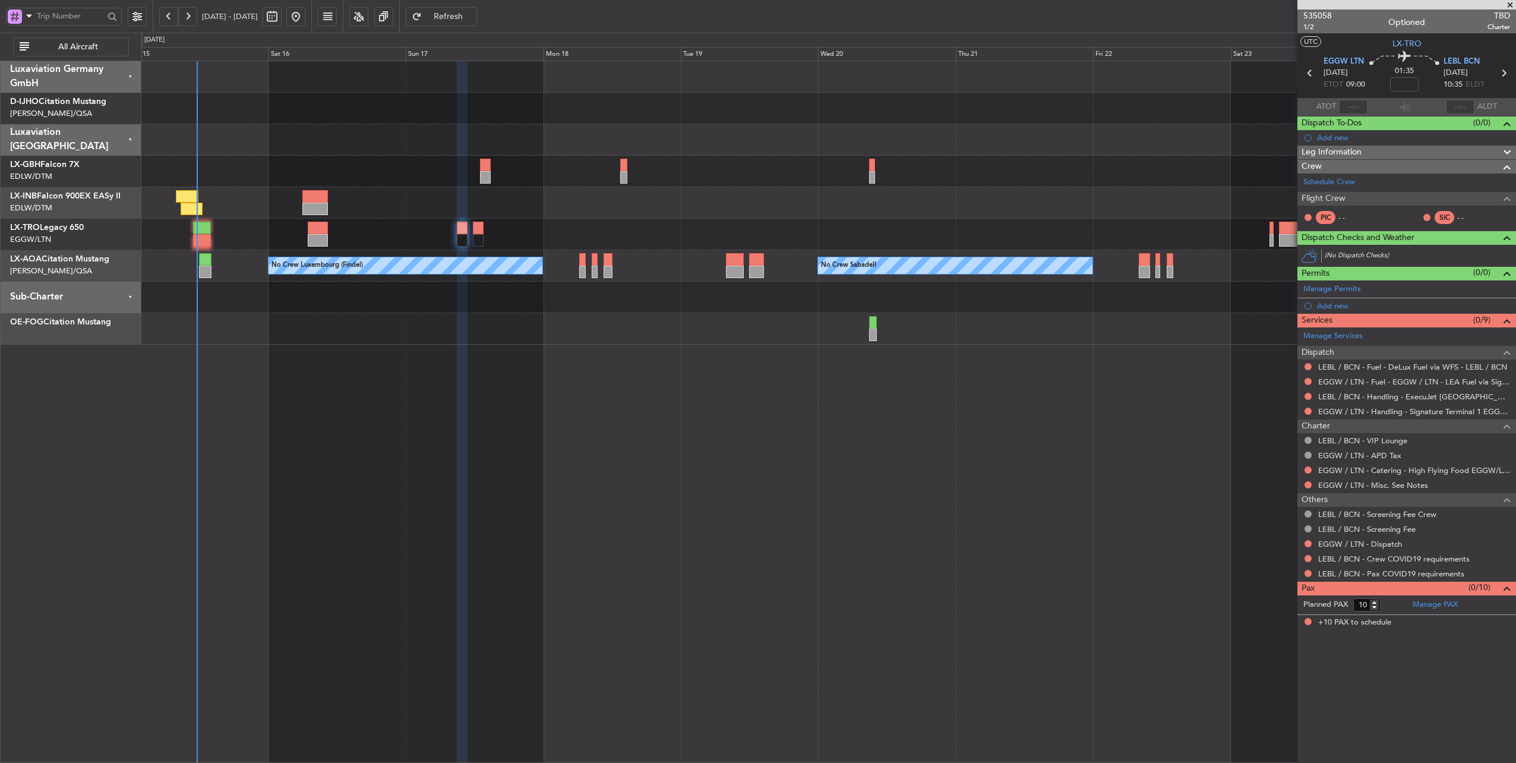
click at [435, 173] on div "Planned Maint Nice ([GEOGRAPHIC_DATA])" at bounding box center [828, 171] width 1375 height 31
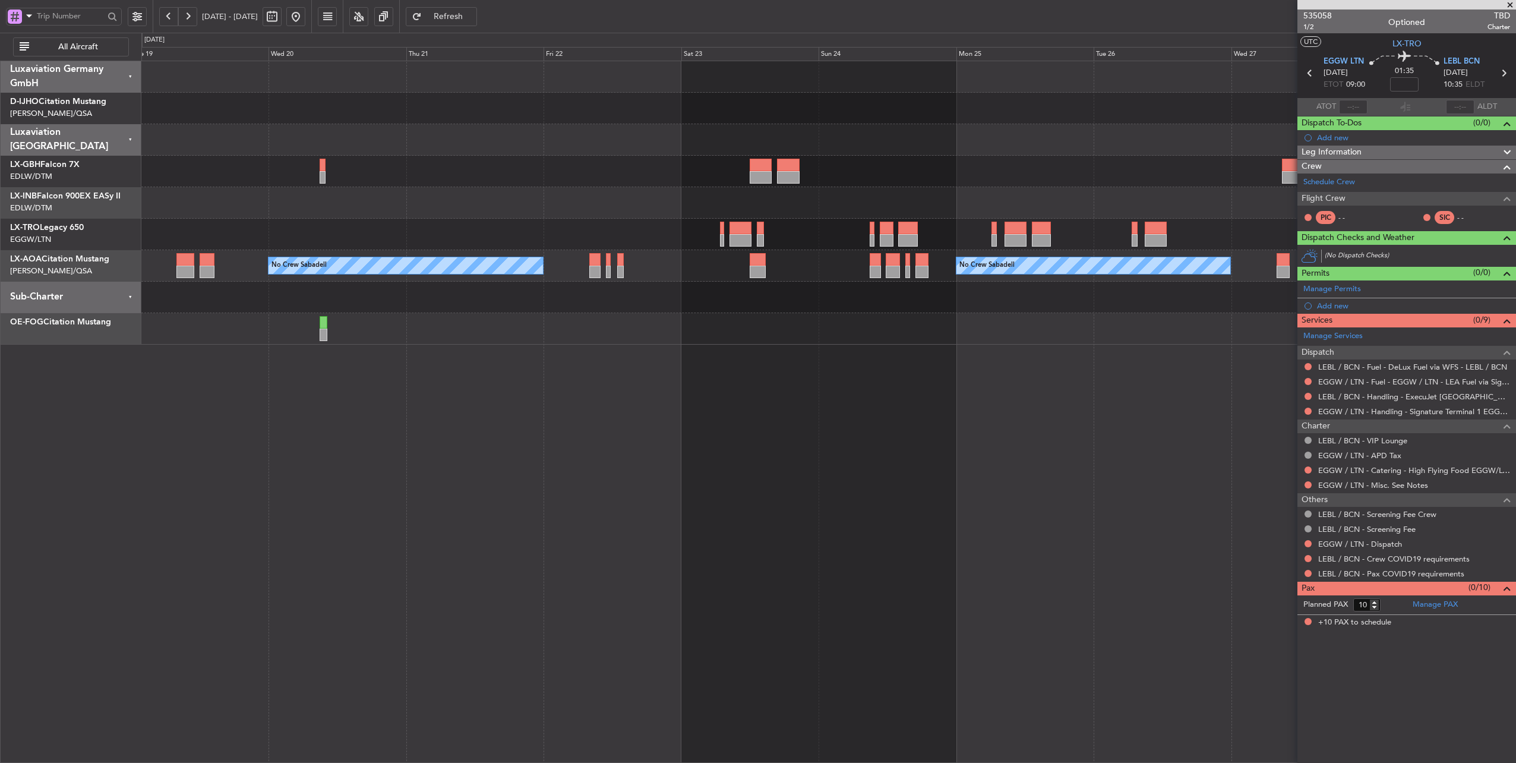
click at [626, 209] on div at bounding box center [828, 202] width 1375 height 31
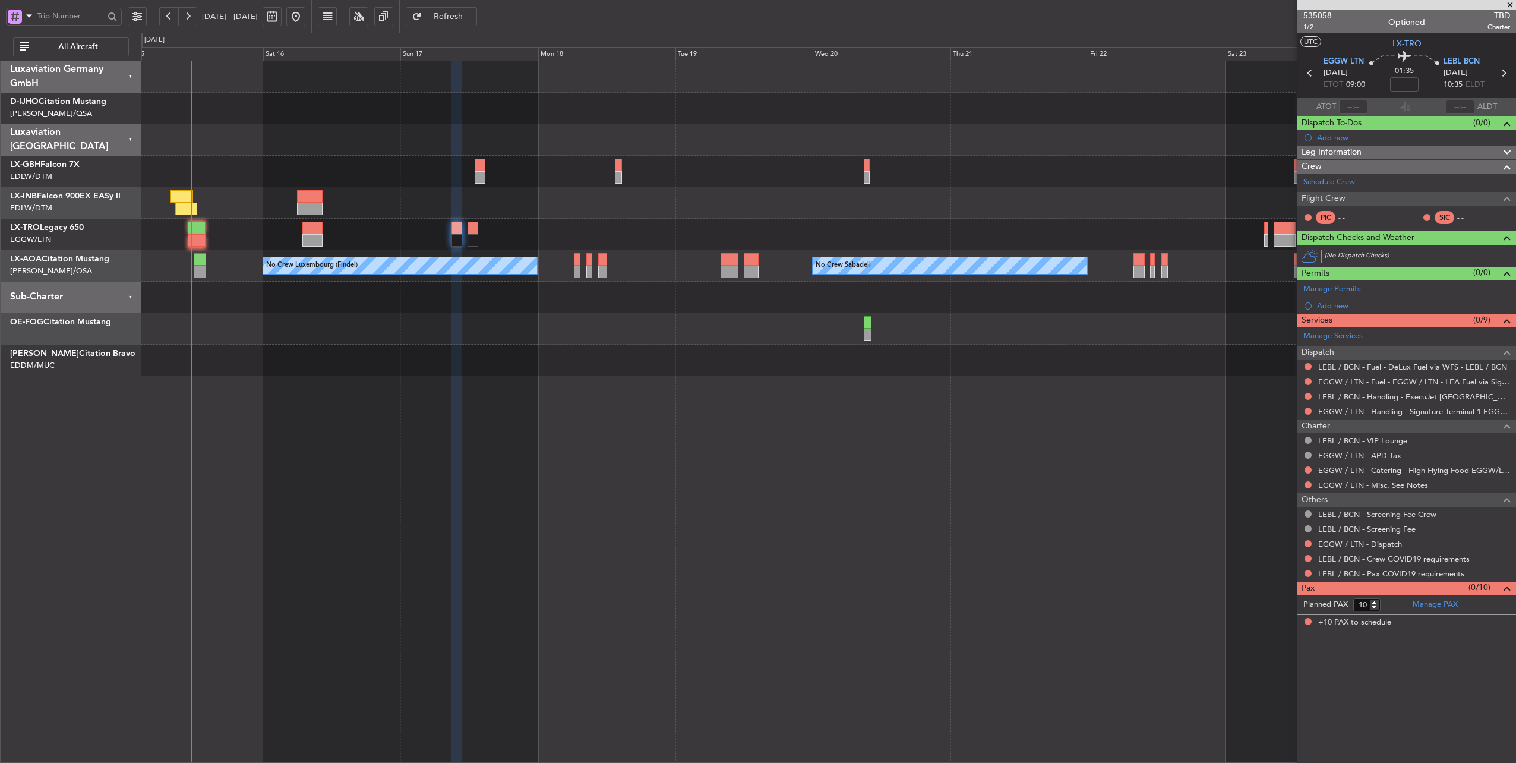
click at [1027, 198] on div at bounding box center [828, 202] width 1375 height 31
